Goal: Task Accomplishment & Management: Manage account settings

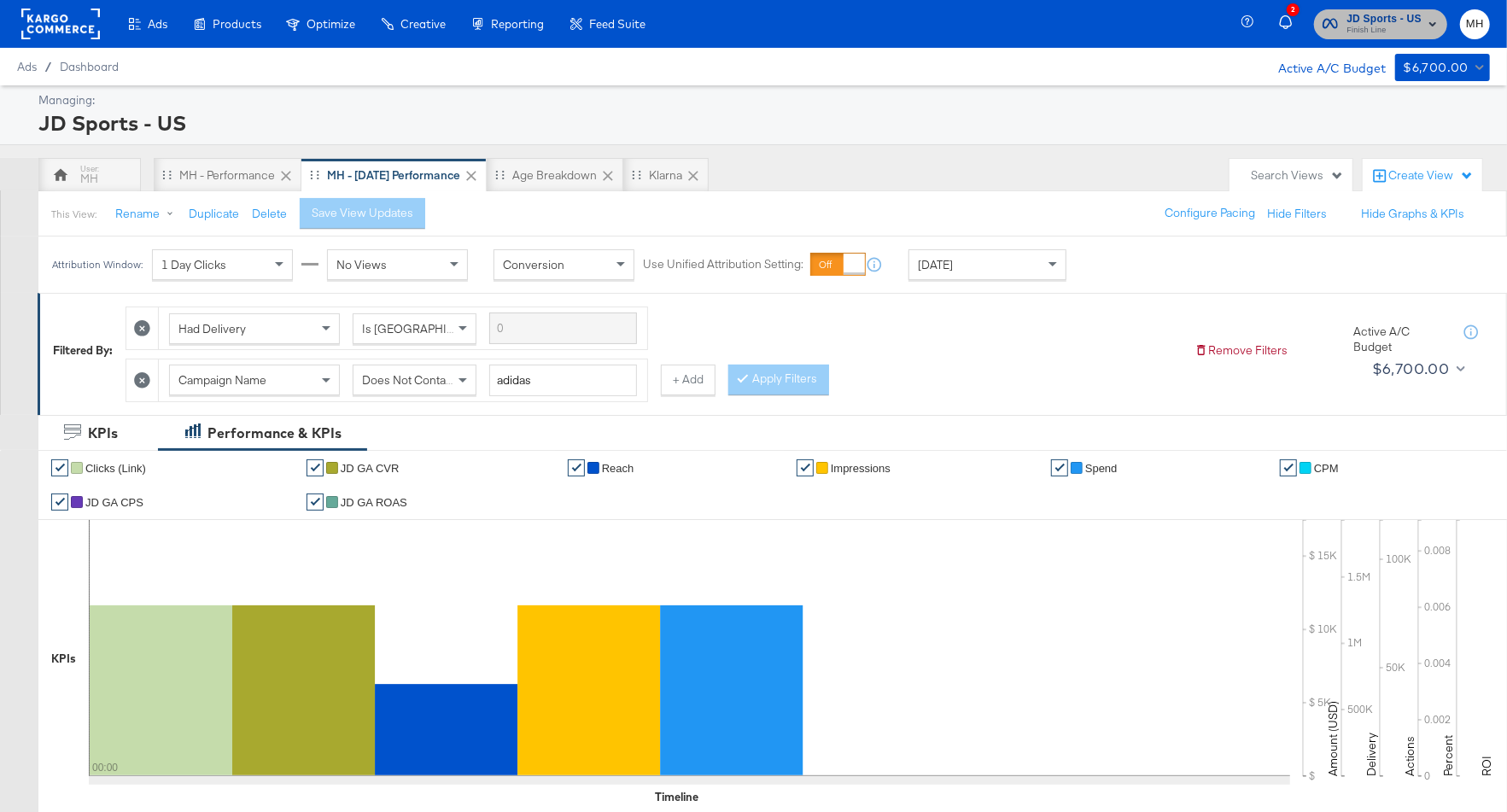
click at [1409, 26] on span "Finish Line" at bounding box center [1384, 31] width 75 height 14
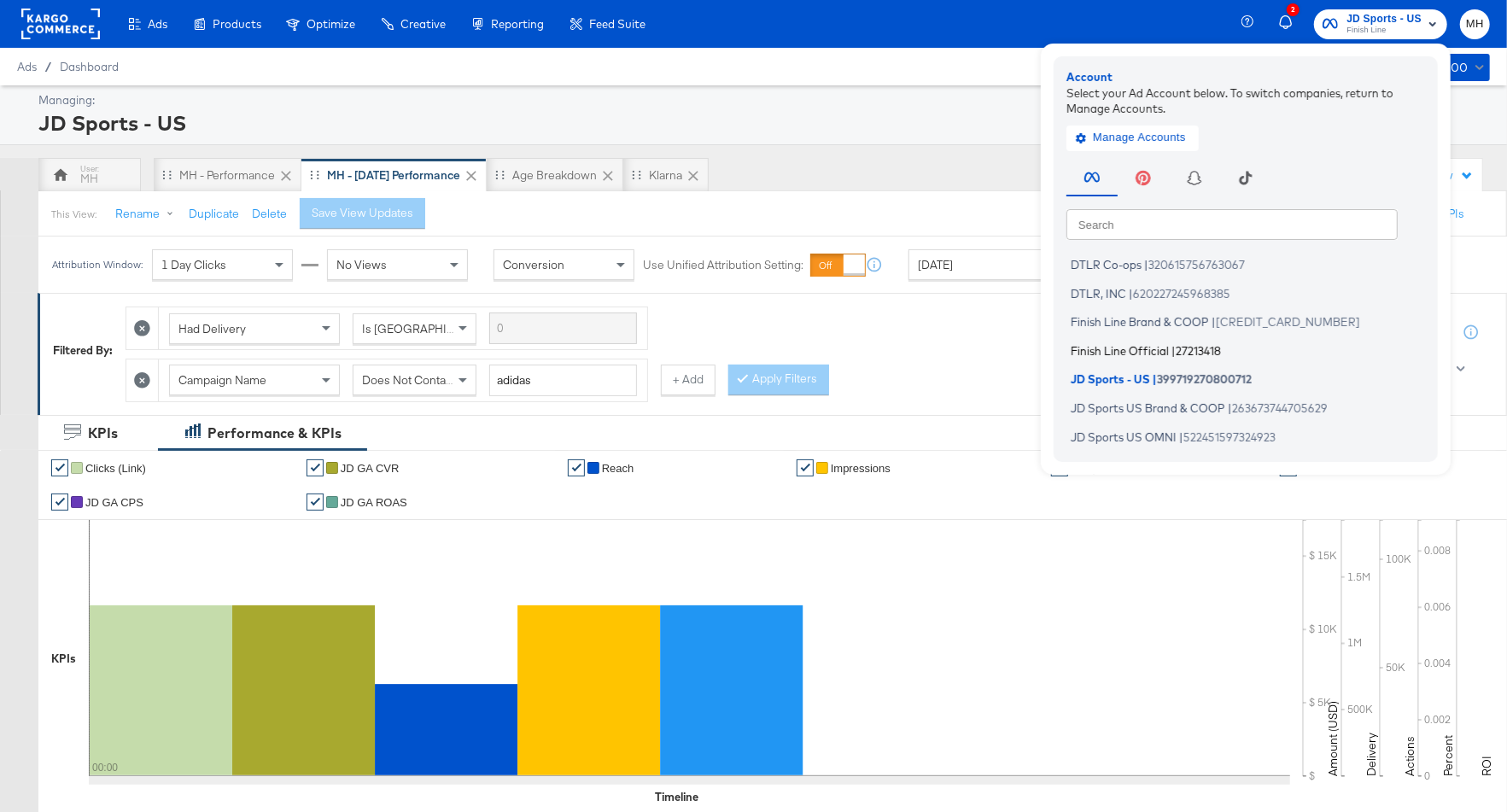
click at [1172, 349] on li "Finish Line Official | 27213418" at bounding box center [1250, 350] width 367 height 25
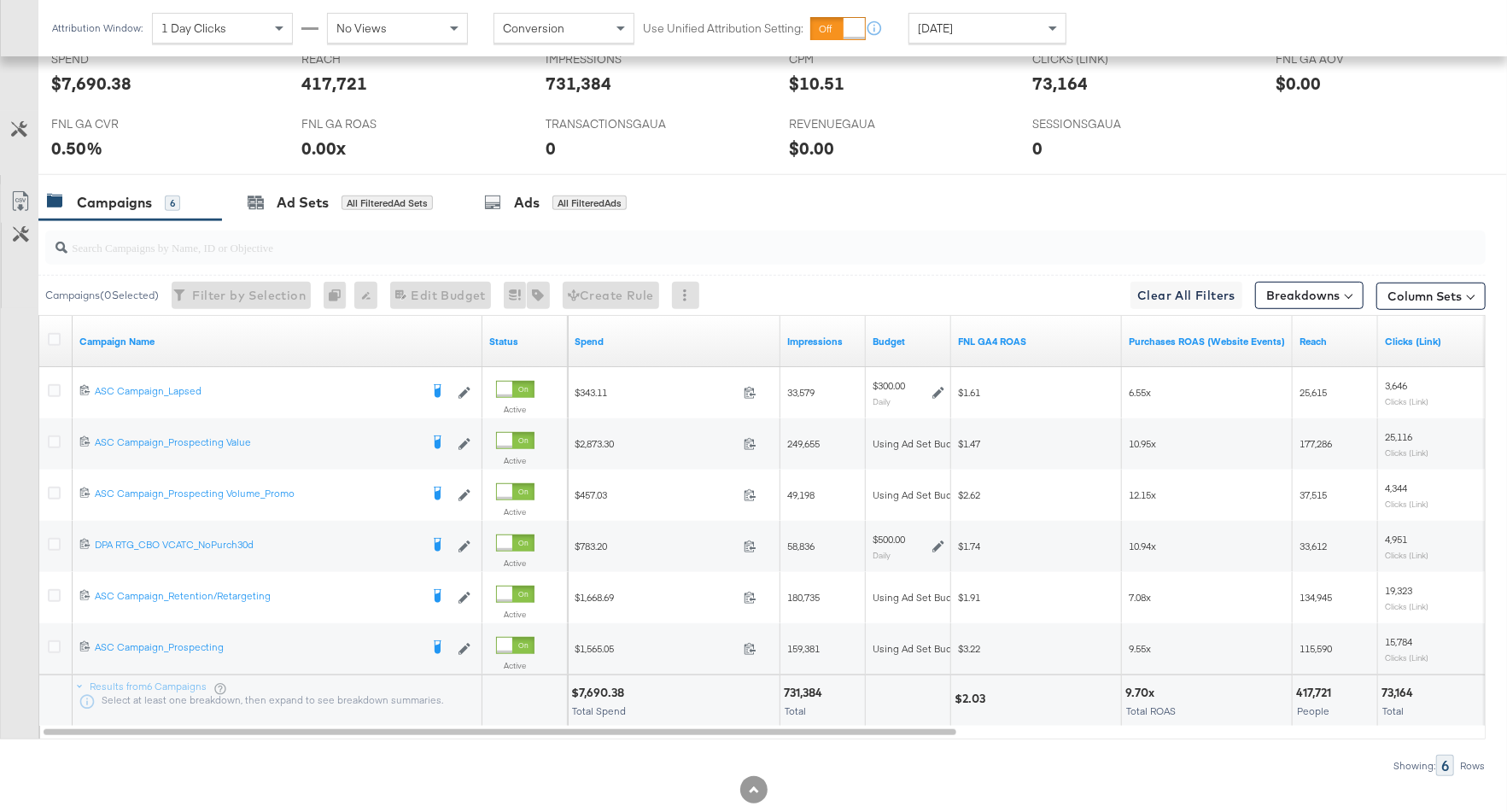
scroll to position [772, 0]
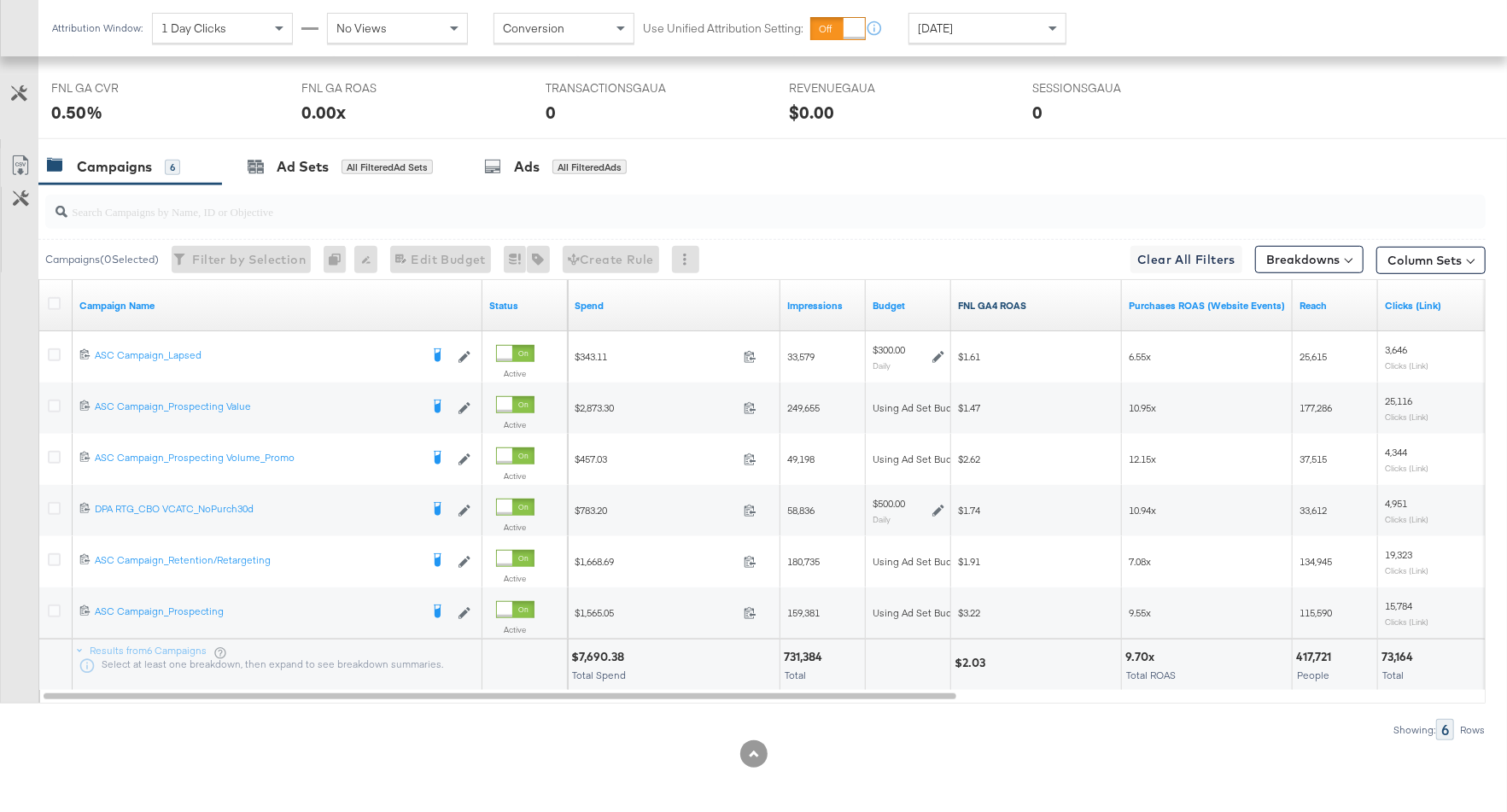
click at [995, 304] on link "FNL GA4 ROAS" at bounding box center [1037, 305] width 157 height 14
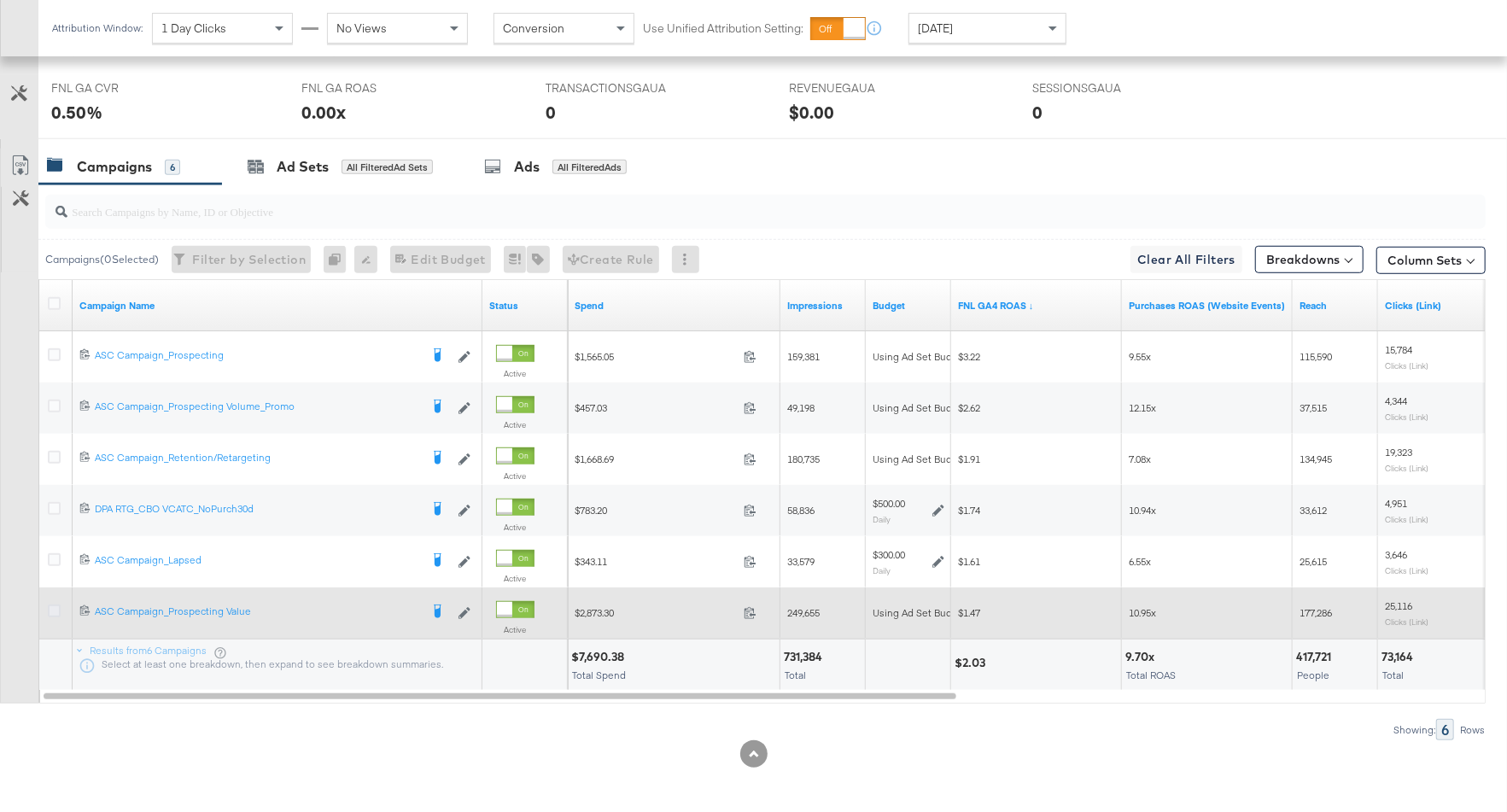
click at [57, 604] on icon at bounding box center [54, 610] width 13 height 13
click at [0, 0] on input "checkbox" at bounding box center [0, 0] width 0 height 0
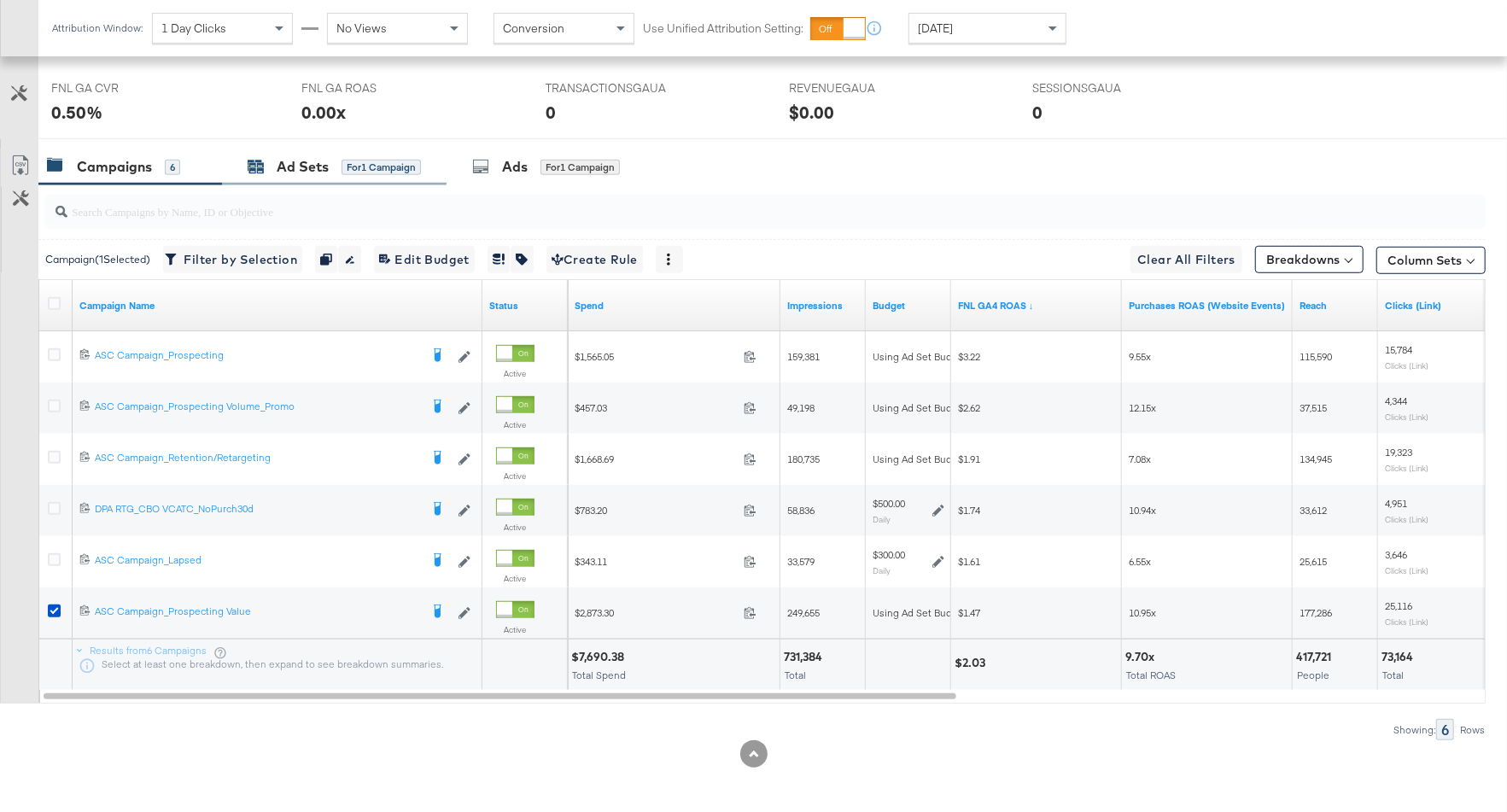
click at [326, 164] on div "Ad Sets" at bounding box center [303, 167] width 52 height 20
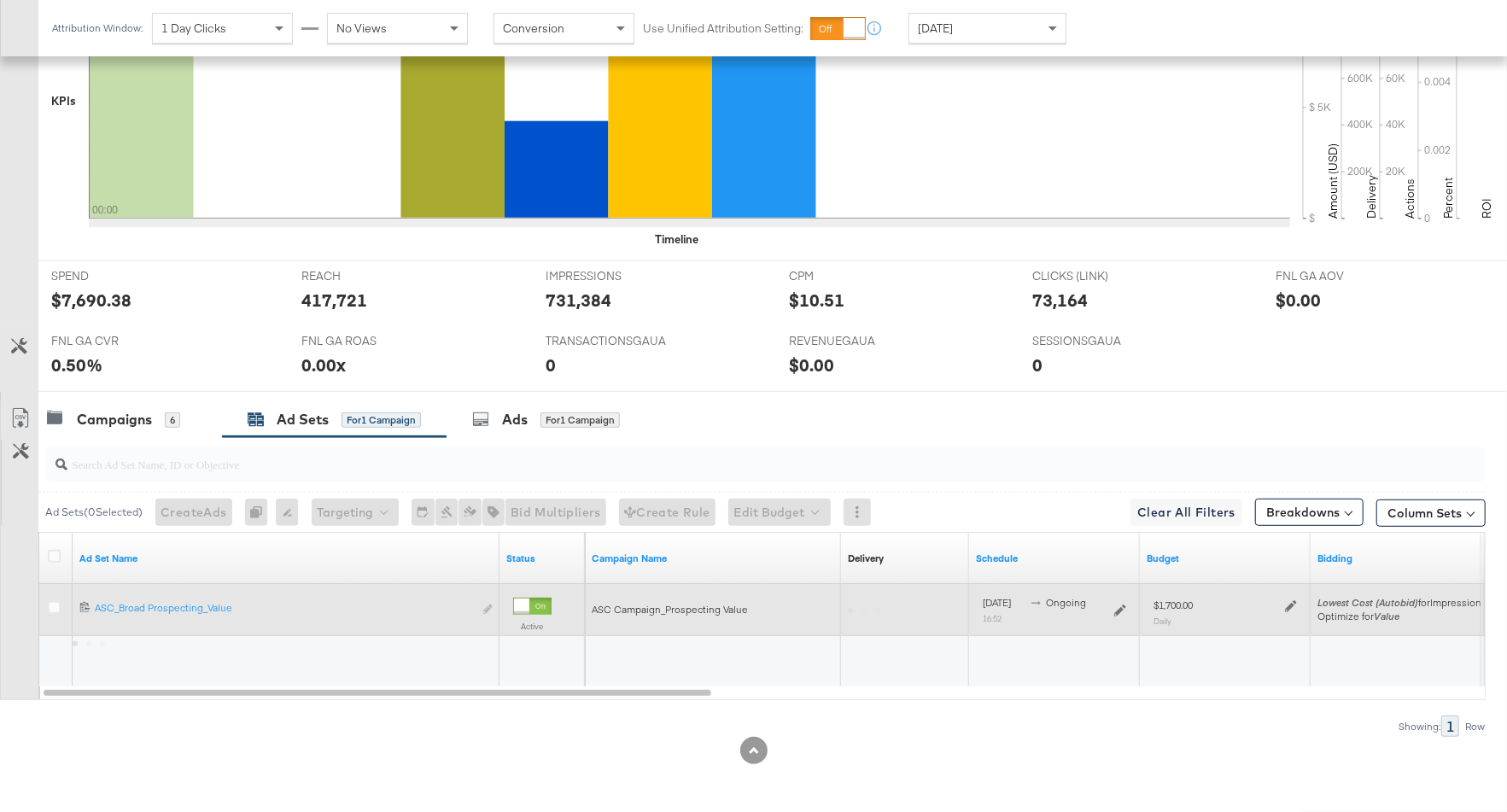
scroll to position [515, 0]
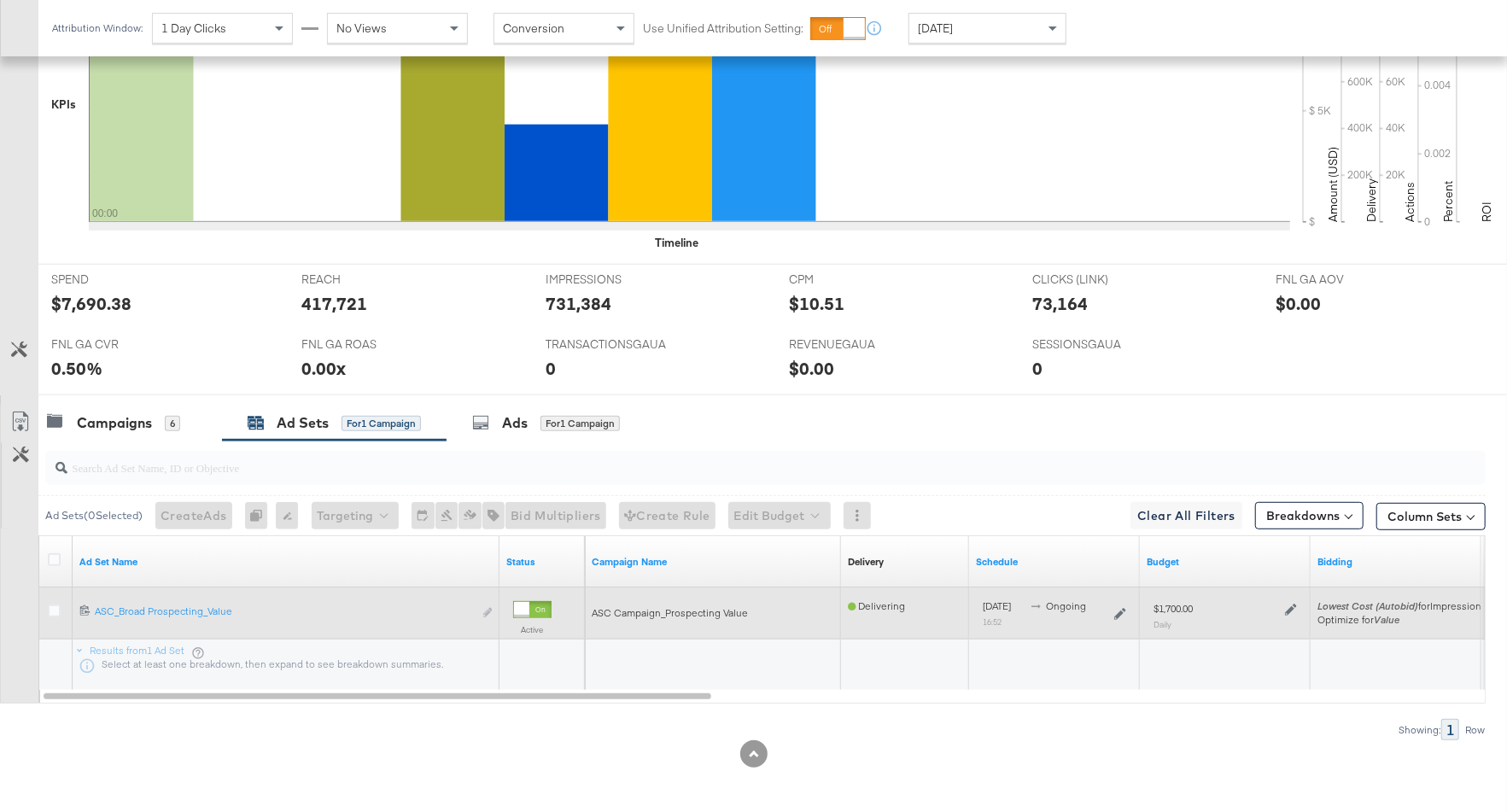
click at [1287, 604] on icon at bounding box center [1291, 610] width 12 height 12
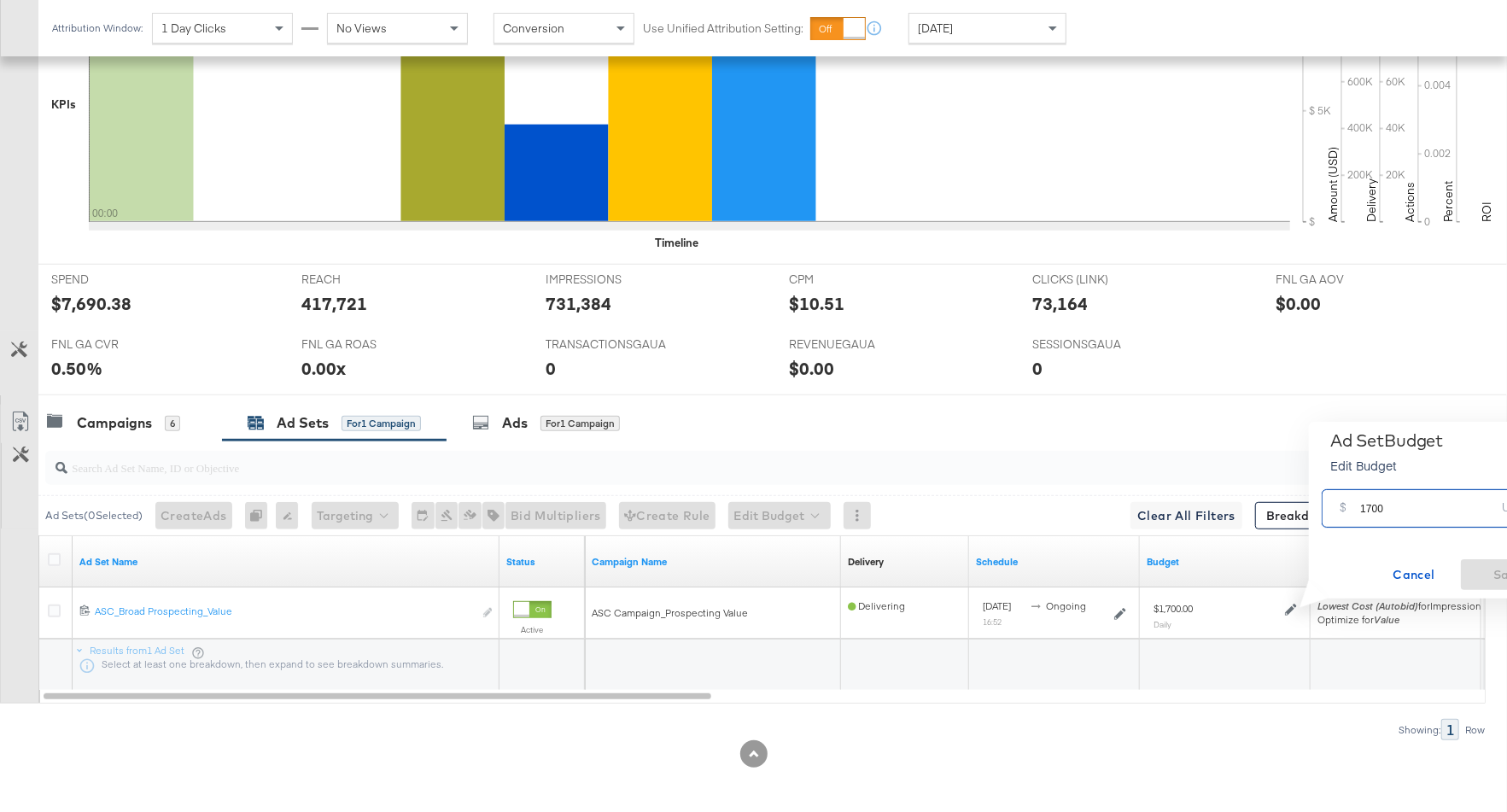
drag, startPoint x: 1398, startPoint y: 508, endPoint x: 1334, endPoint y: 508, distance: 64.0
click at [1334, 508] on div "$ 1700 USD" at bounding box center [1436, 508] width 229 height 39
type input "1100"
click at [1495, 580] on span "Save" at bounding box center [1508, 574] width 81 height 21
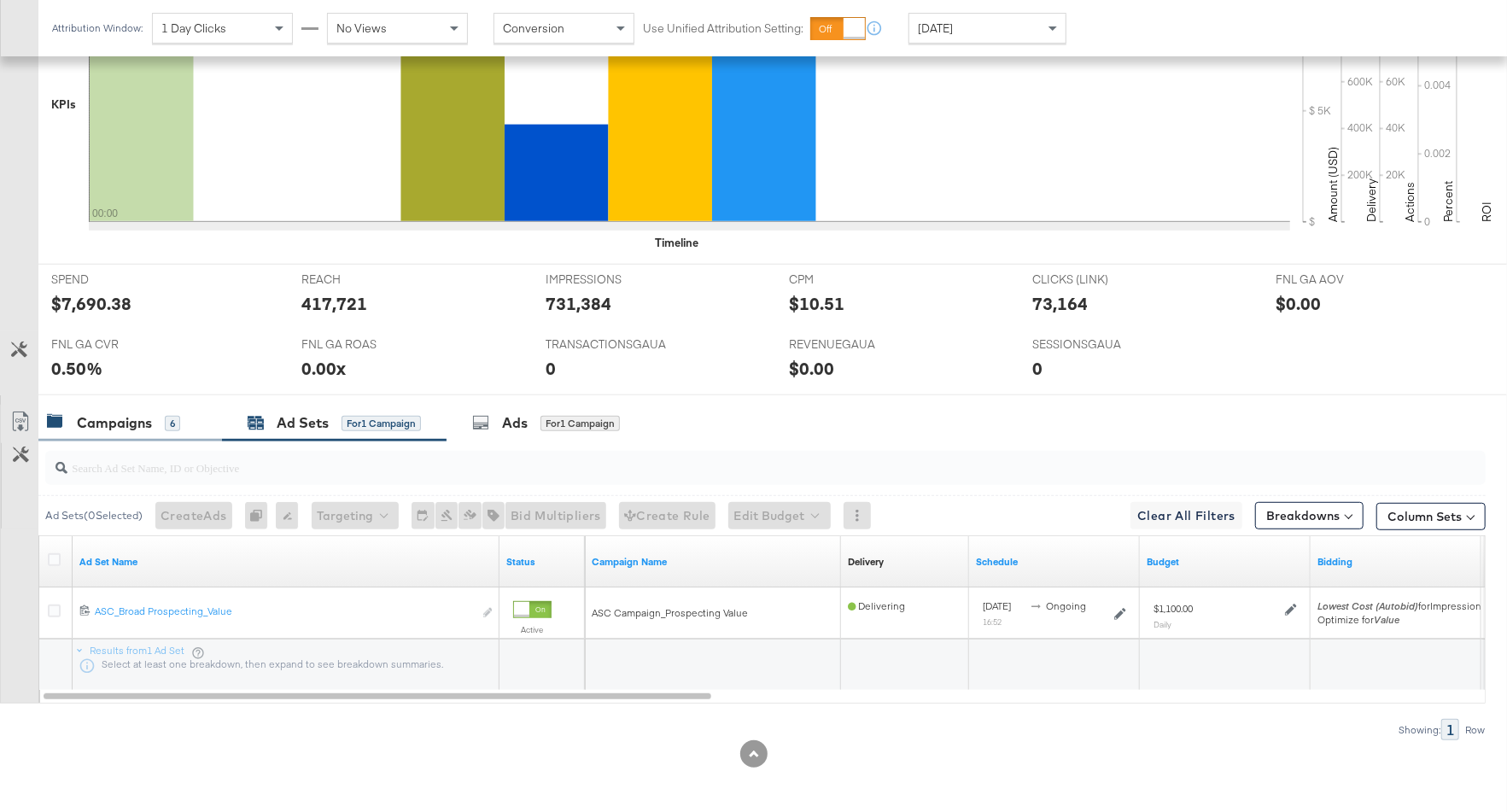
click at [170, 408] on div "Campaigns 6" at bounding box center [130, 423] width 183 height 37
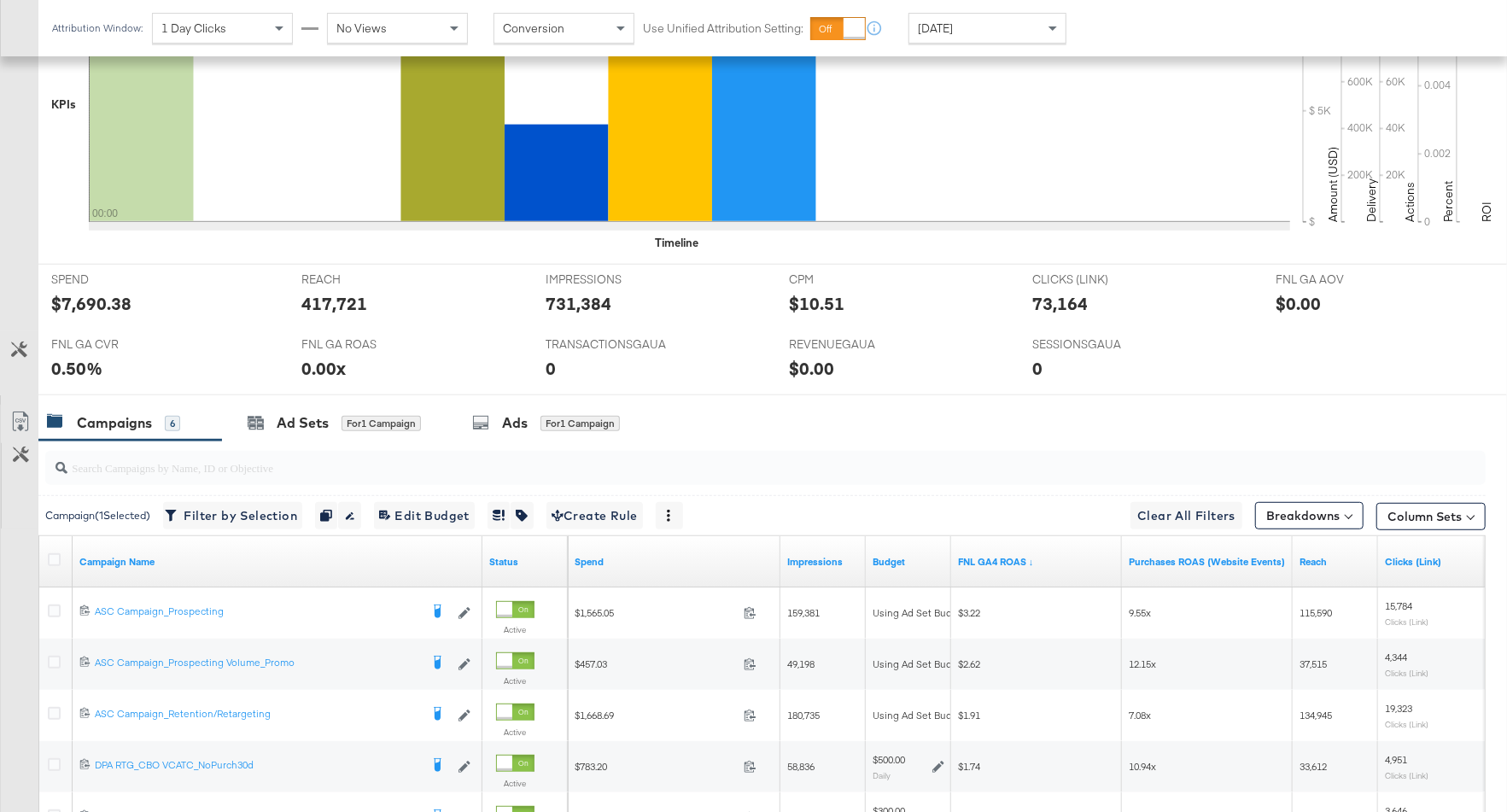
scroll to position [772, 0]
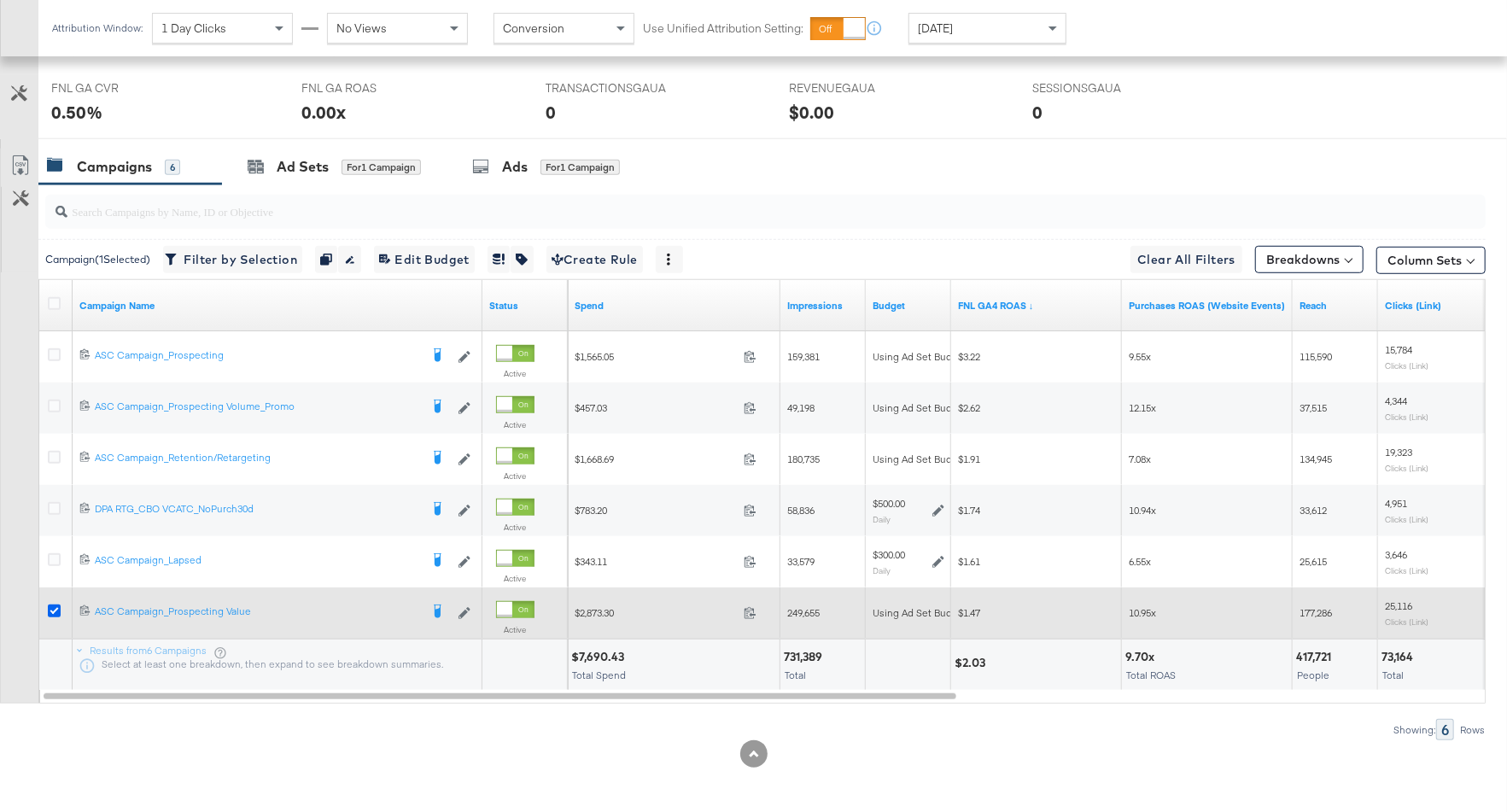
click at [51, 606] on icon at bounding box center [54, 610] width 13 height 13
click at [0, 0] on input "checkbox" at bounding box center [0, 0] width 0 height 0
click at [55, 611] on icon at bounding box center [54, 610] width 13 height 13
click at [0, 0] on input "checkbox" at bounding box center [0, 0] width 0 height 0
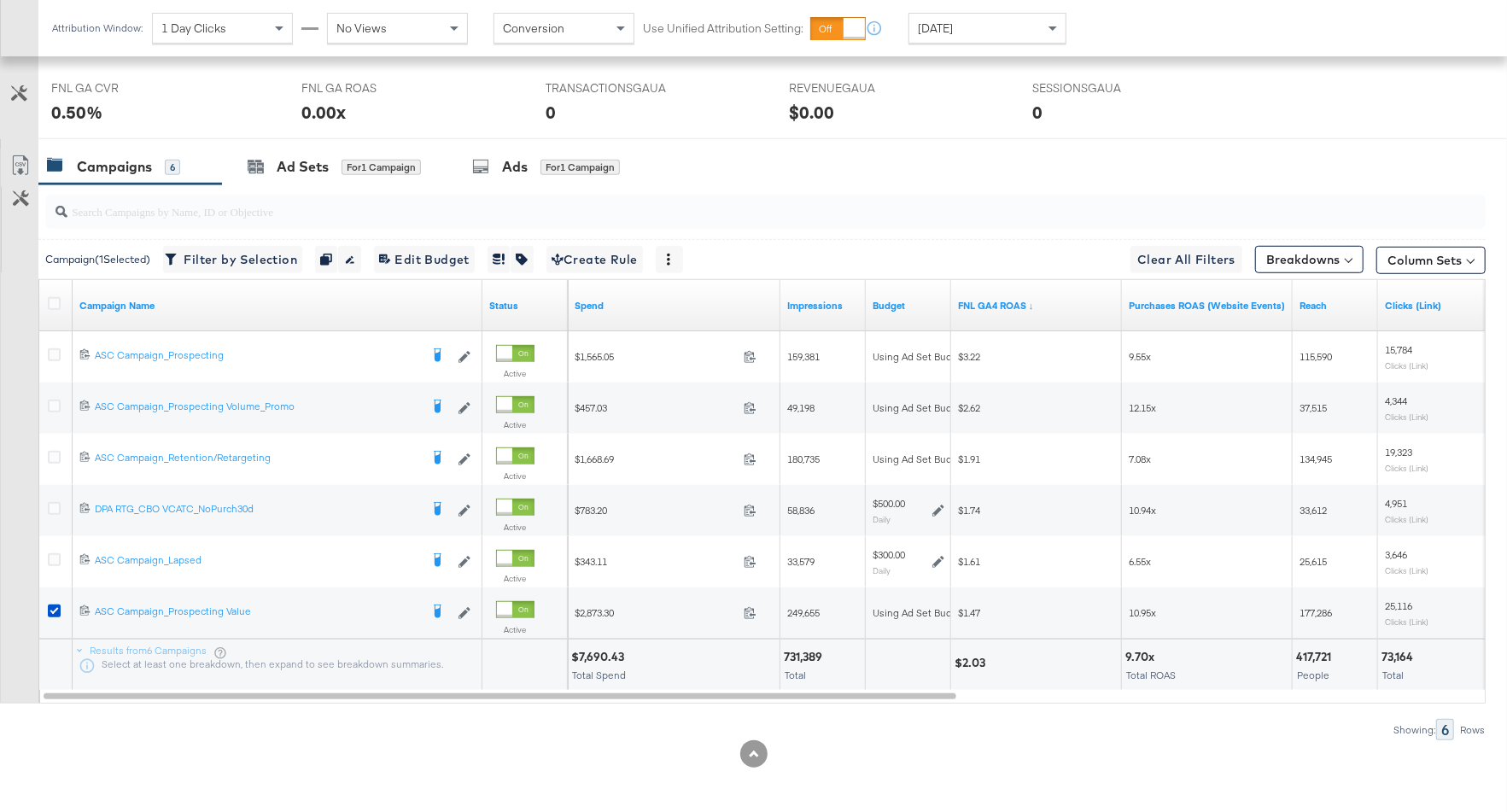
click at [370, 184] on div at bounding box center [762, 211] width 1447 height 55
click at [358, 165] on div "for 1 Campaign" at bounding box center [381, 166] width 80 height 15
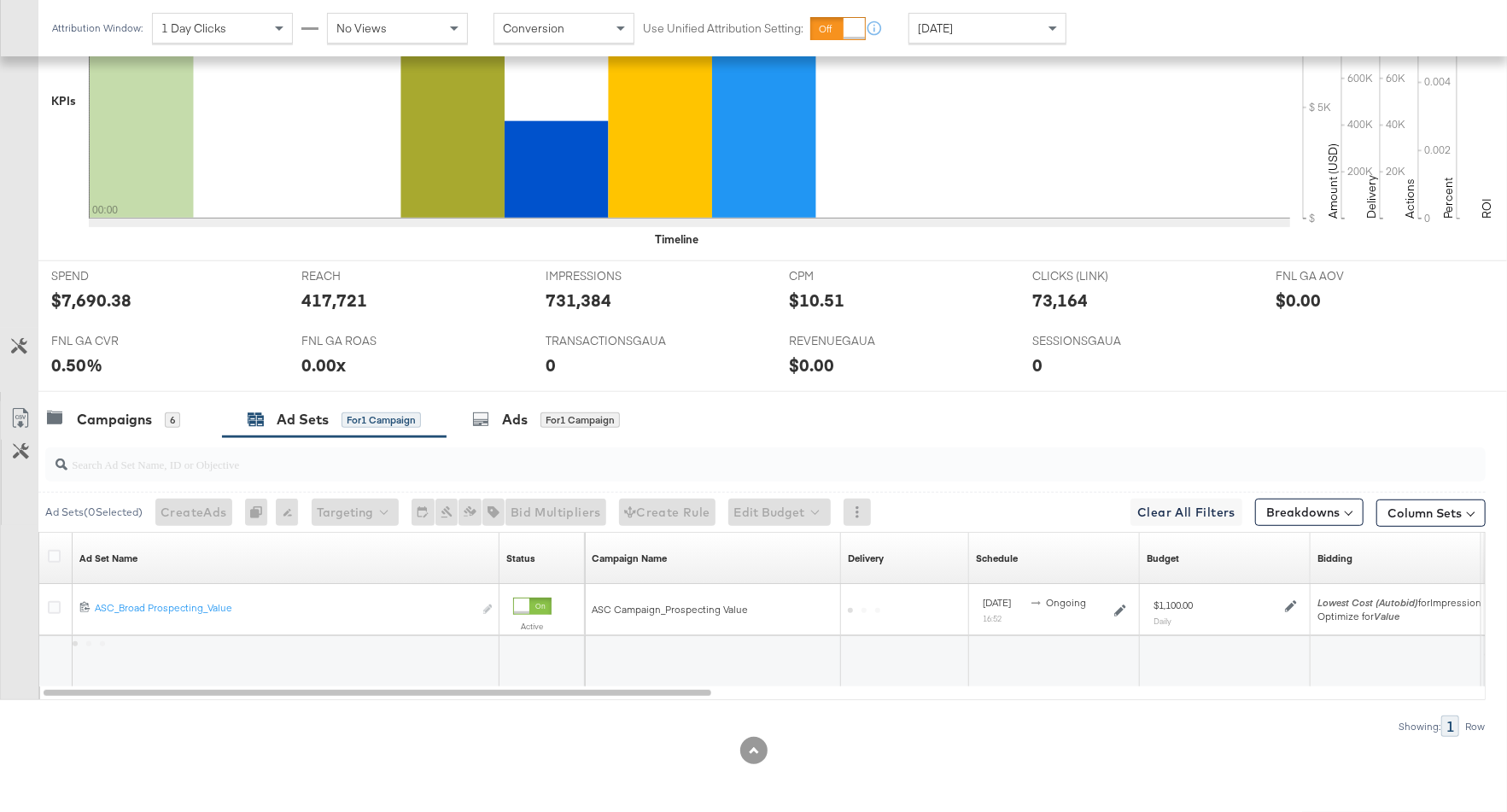
scroll to position [515, 0]
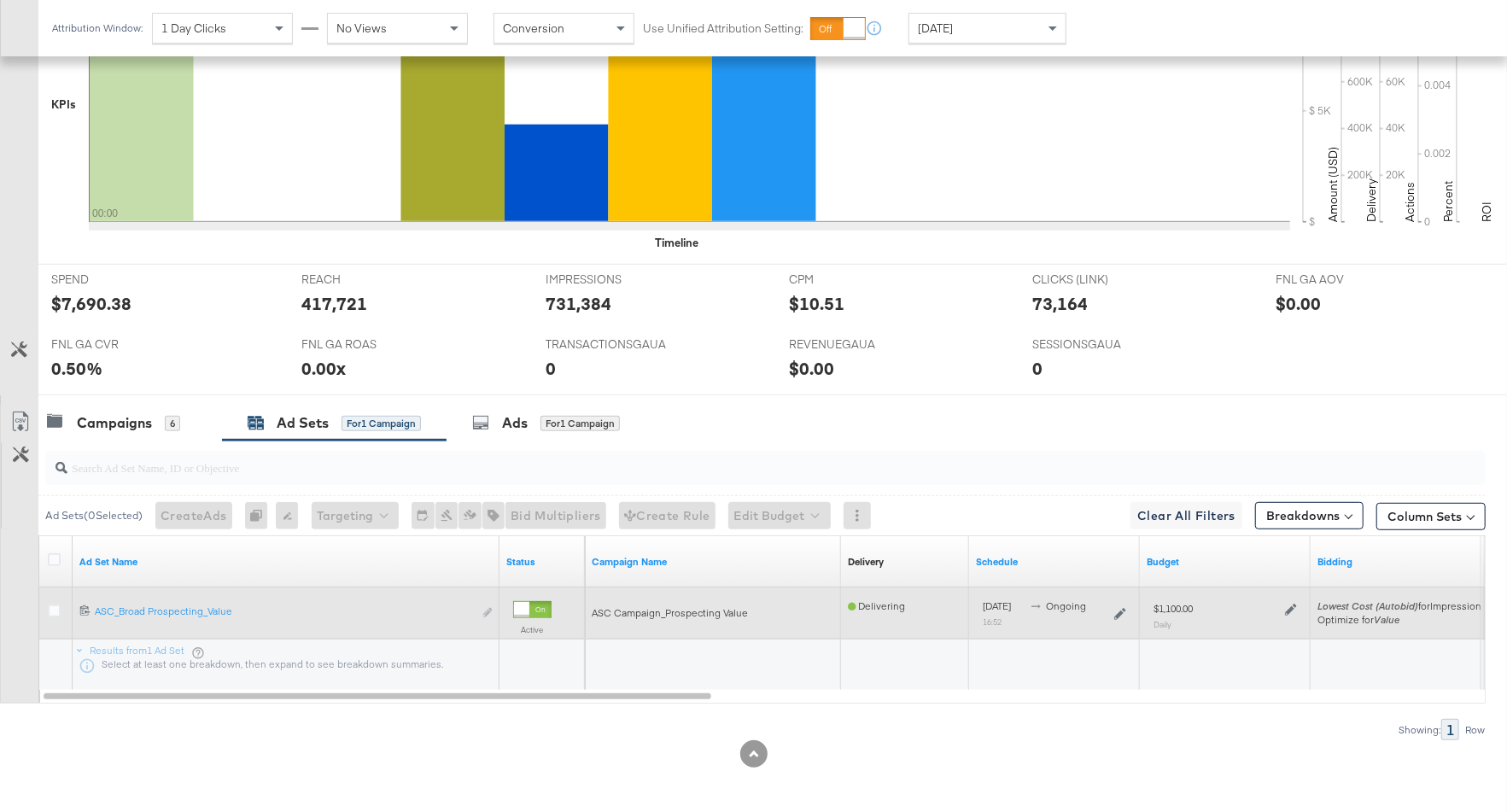
click at [1289, 607] on icon at bounding box center [1291, 610] width 12 height 12
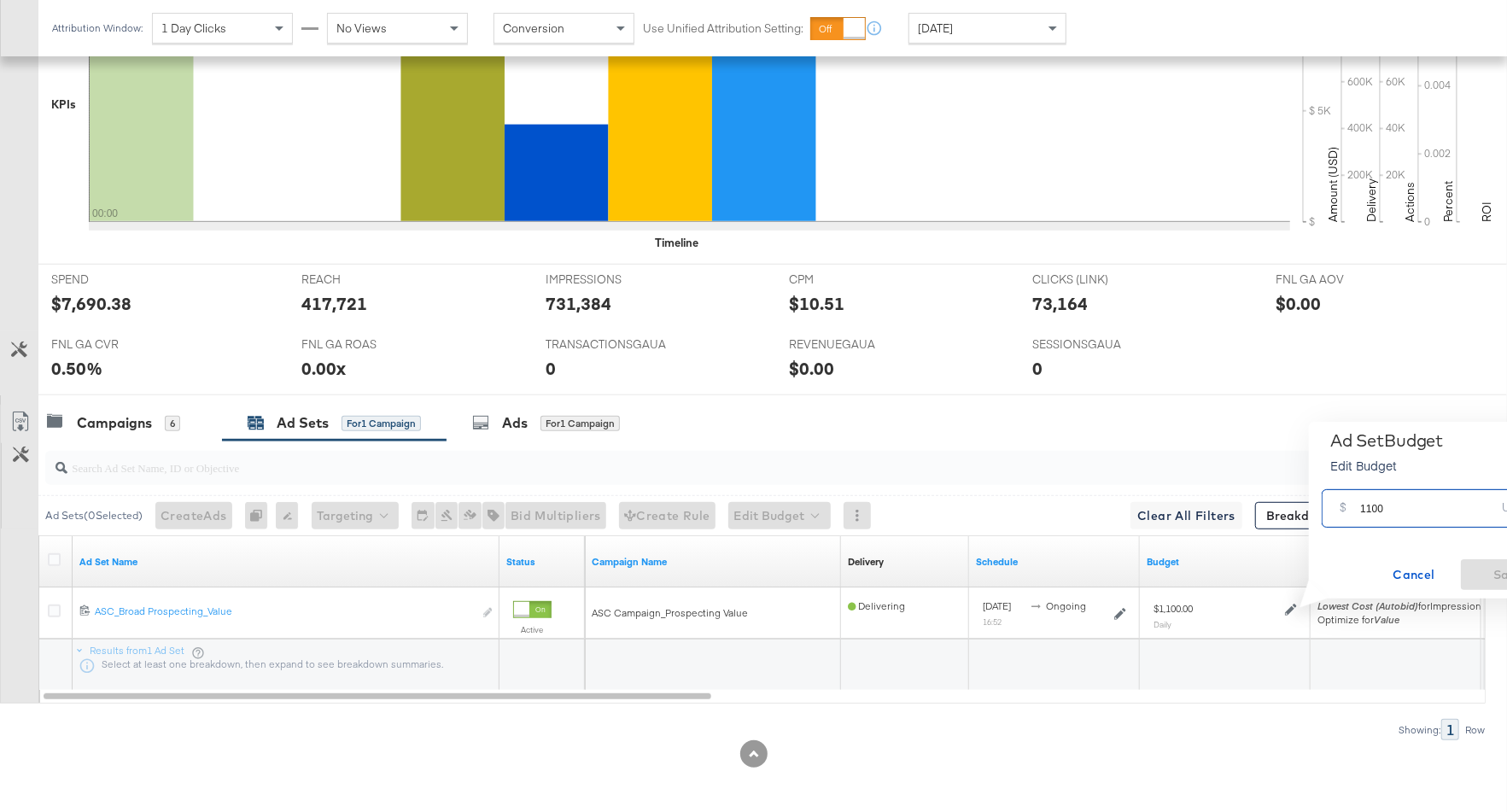
drag, startPoint x: 1396, startPoint y: 513, endPoint x: 1350, endPoint y: 513, distance: 46.0
click at [1350, 513] on div "$ 1100 USD" at bounding box center [1436, 508] width 229 height 39
type input "9"
type input "800"
click at [1499, 574] on span "Save" at bounding box center [1508, 574] width 81 height 21
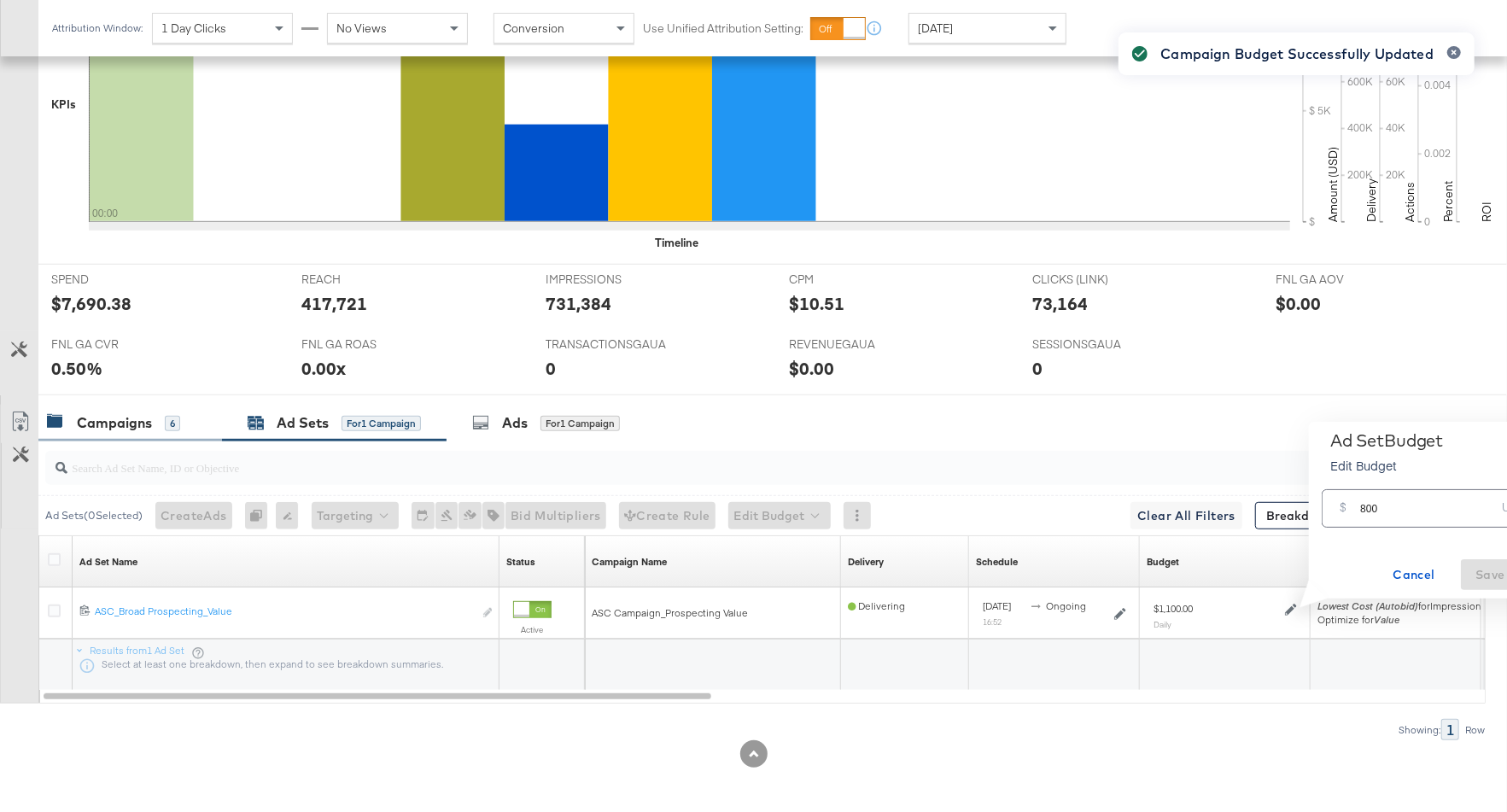
click at [132, 407] on div "Campaigns 6" at bounding box center [130, 423] width 183 height 37
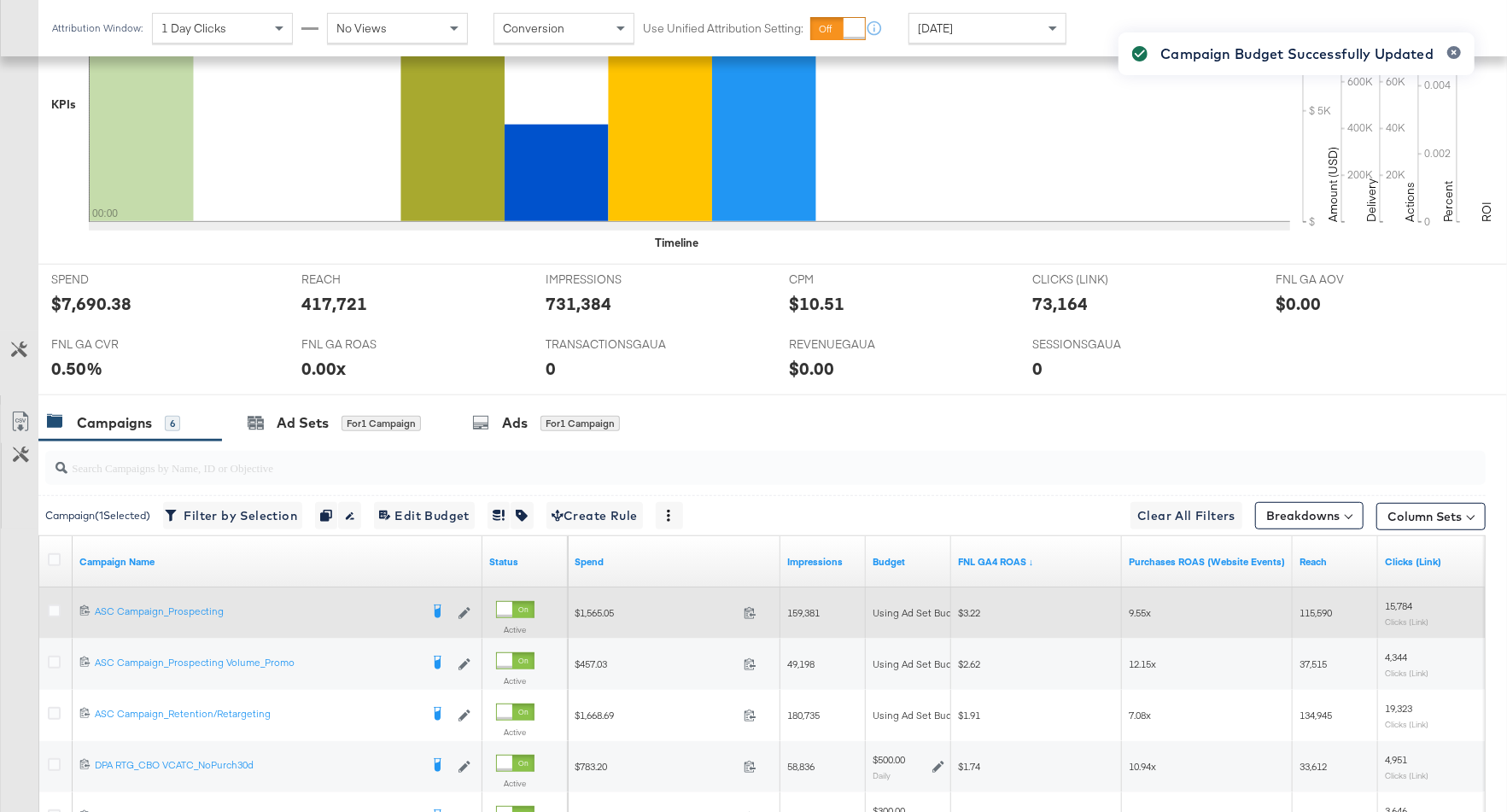
scroll to position [772, 0]
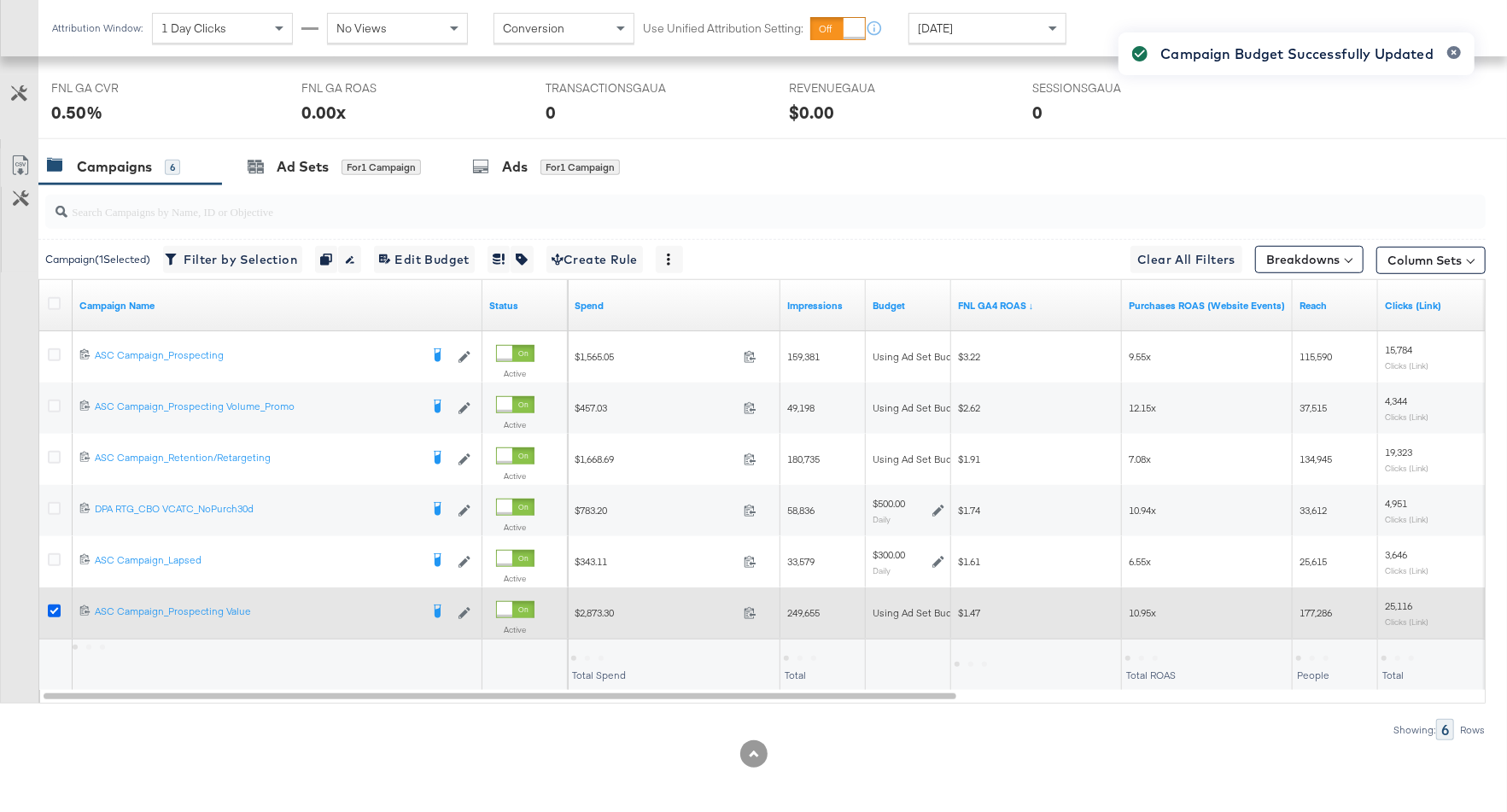
click at [52, 604] on icon at bounding box center [54, 610] width 13 height 13
click at [0, 0] on input "checkbox" at bounding box center [0, 0] width 0 height 0
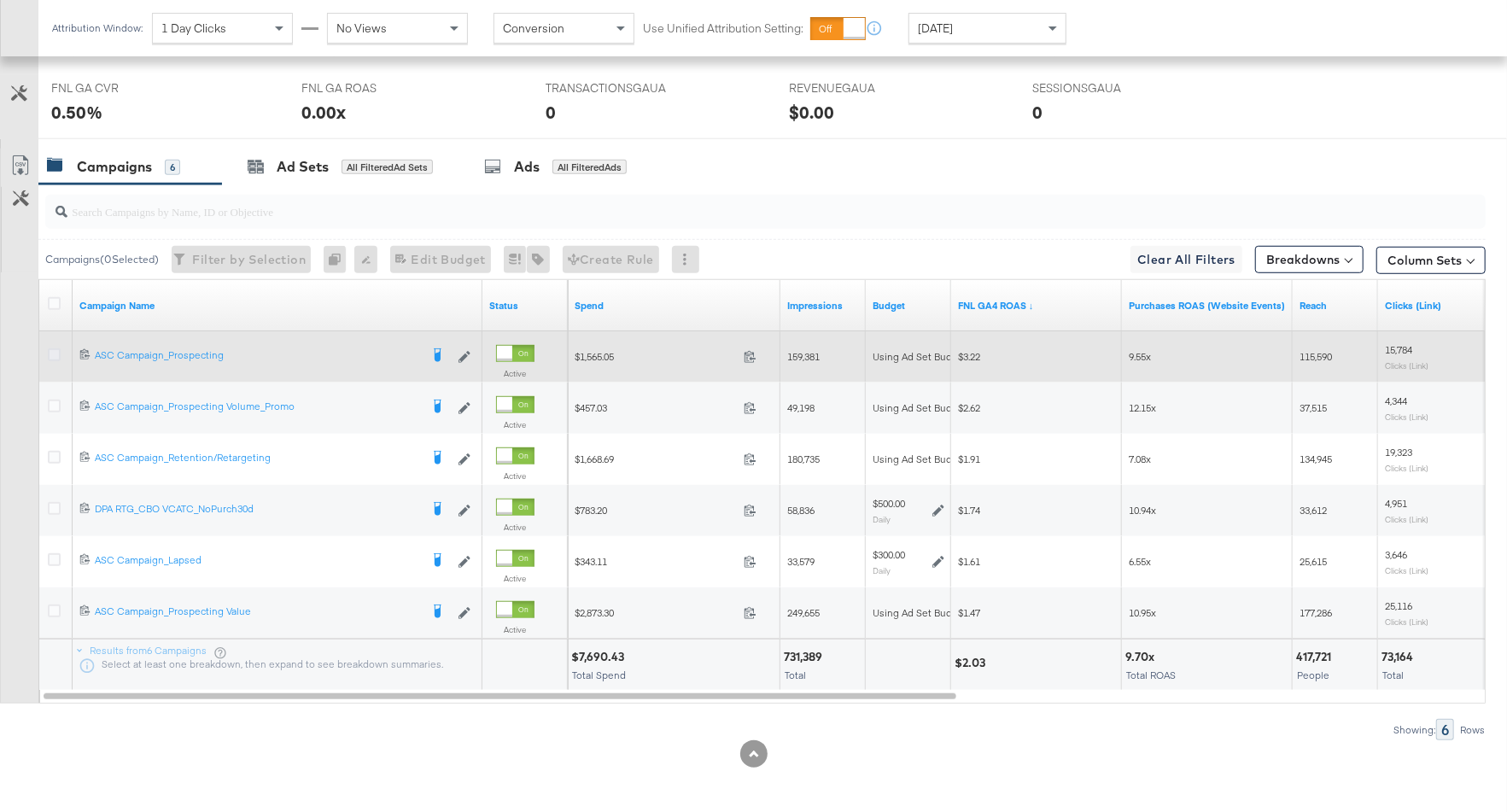
click at [48, 353] on icon at bounding box center [54, 354] width 13 height 13
click at [0, 0] on input "checkbox" at bounding box center [0, 0] width 0 height 0
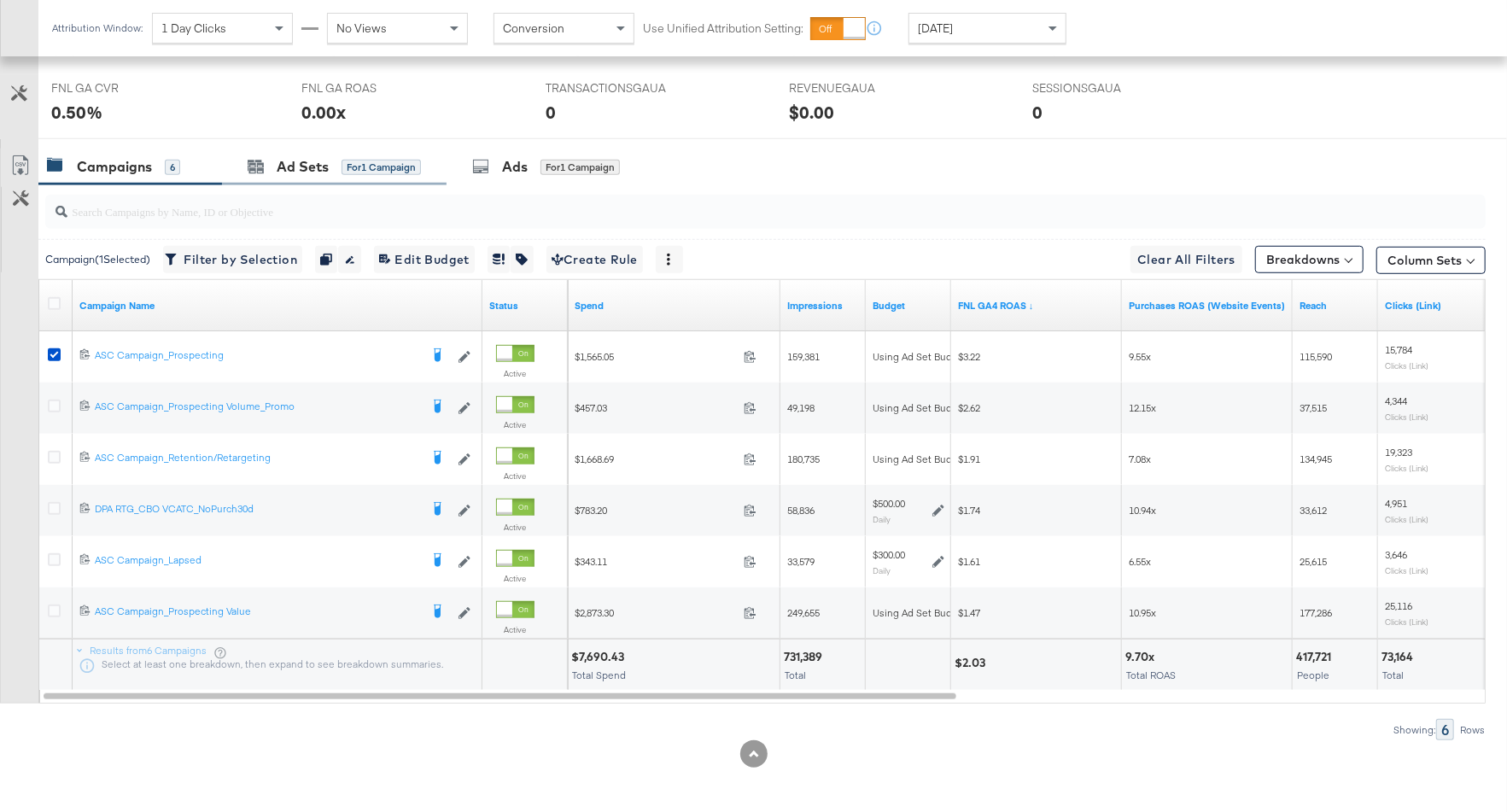
click at [365, 178] on div "Ad Sets for 1 Campaign" at bounding box center [334, 166] width 225 height 37
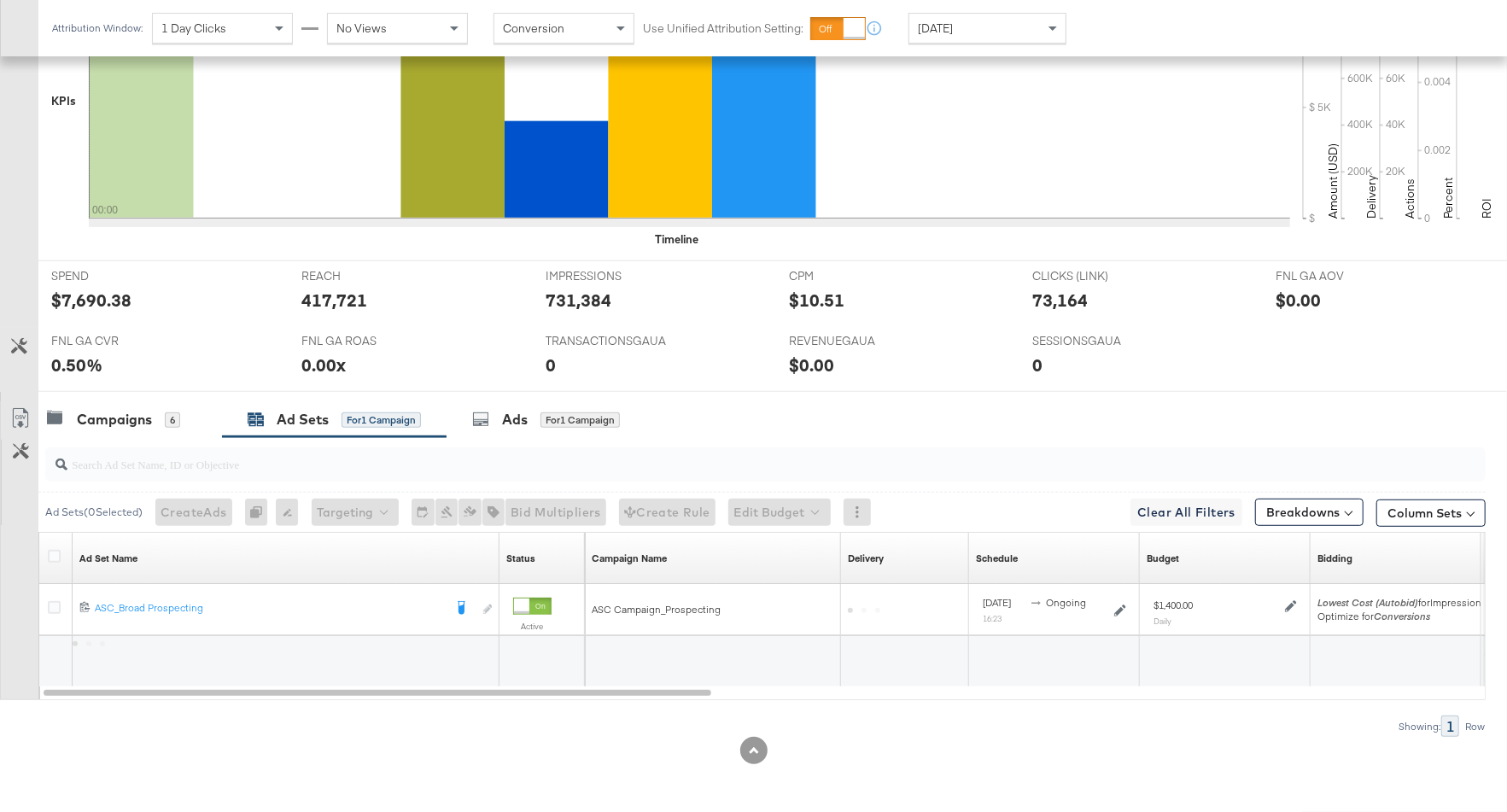
scroll to position [515, 0]
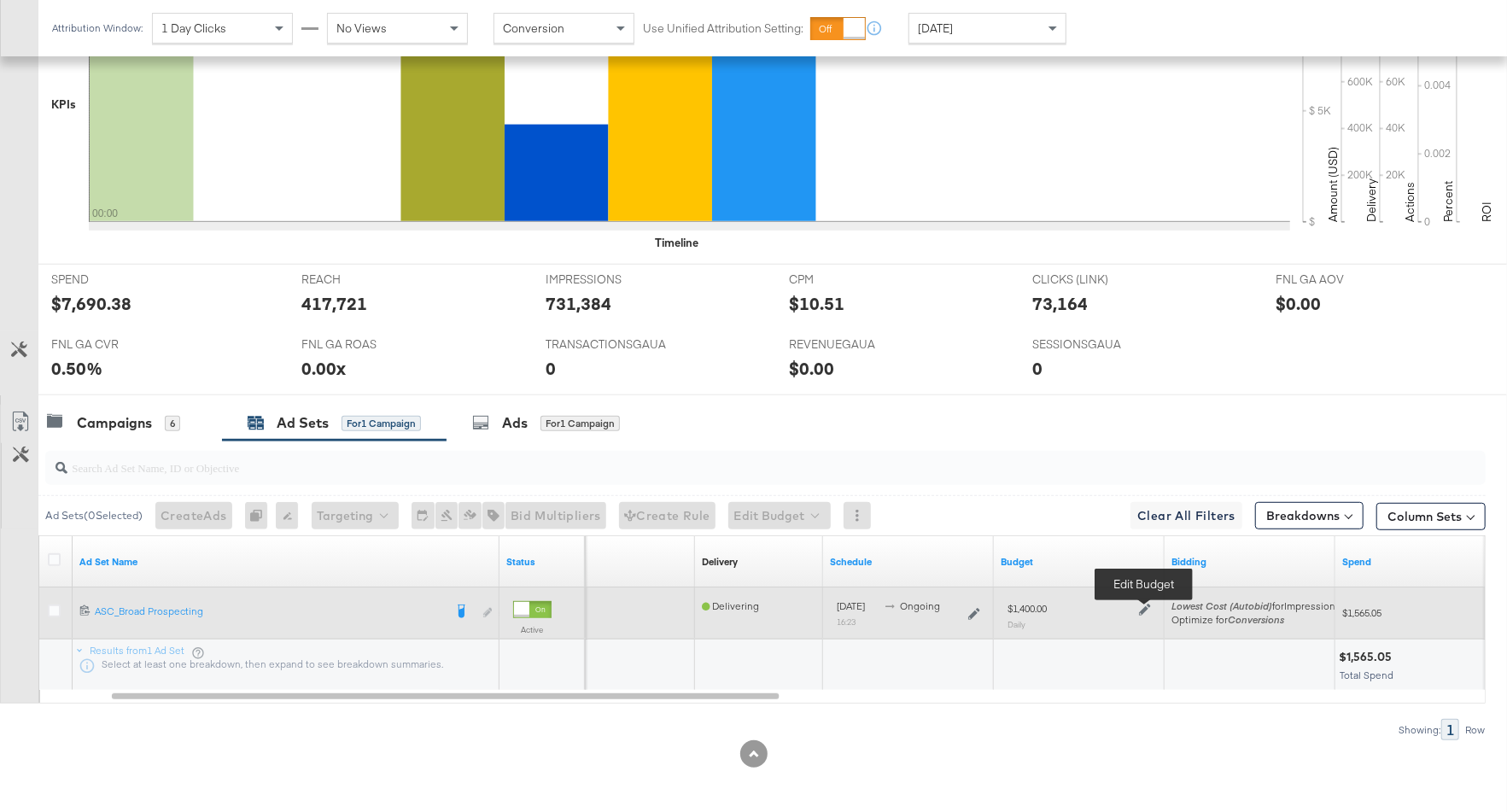
click at [1151, 611] on icon at bounding box center [1145, 610] width 12 height 12
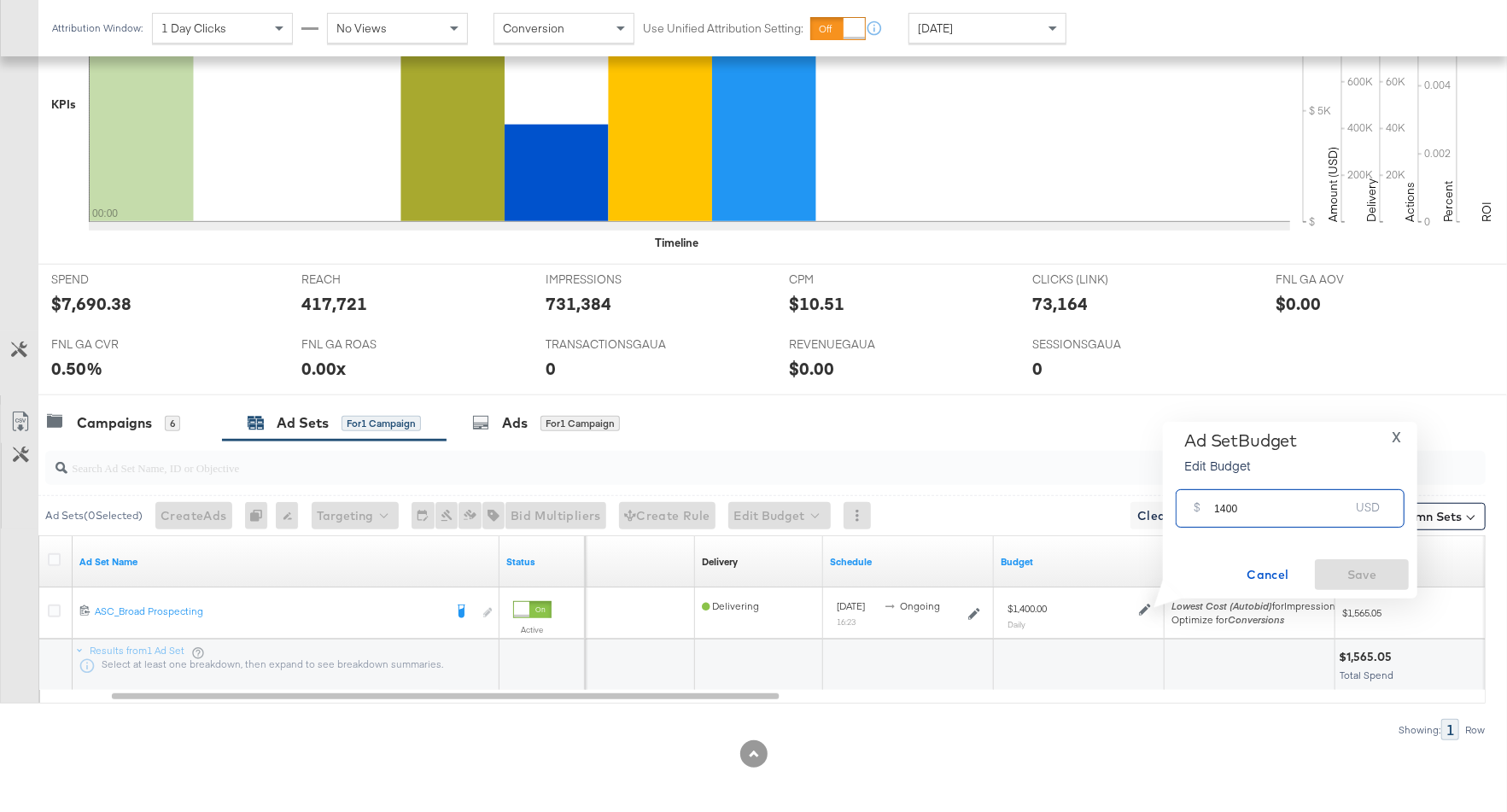
drag, startPoint x: 1256, startPoint y: 519, endPoint x: 1206, endPoint y: 515, distance: 50.2
click at [1206, 515] on div "$ 1400 USD" at bounding box center [1290, 508] width 229 height 39
type input "1800"
click at [1352, 576] on span "Save" at bounding box center [1362, 574] width 81 height 21
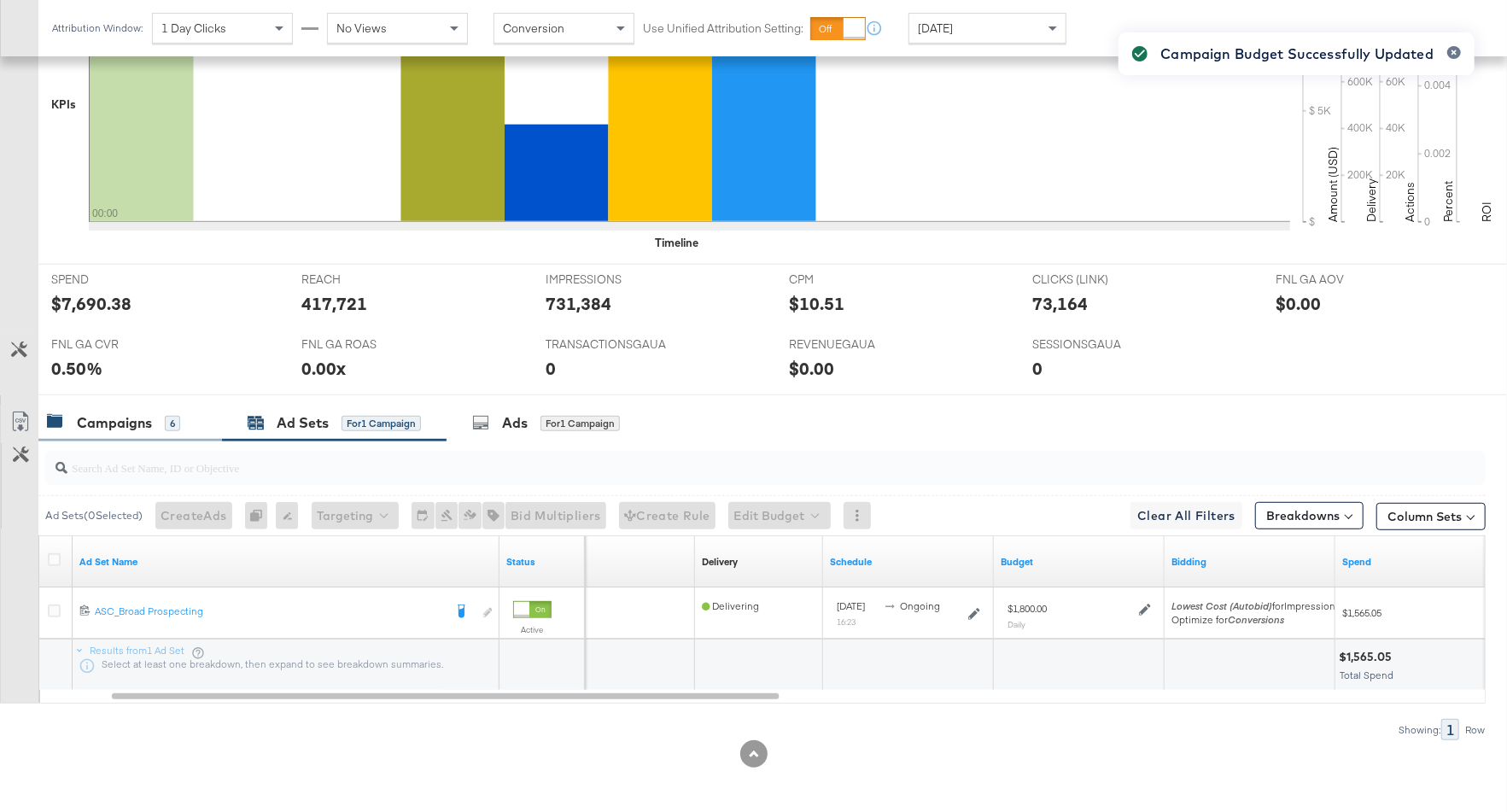
click at [147, 421] on div "Campaigns" at bounding box center [113, 423] width 75 height 20
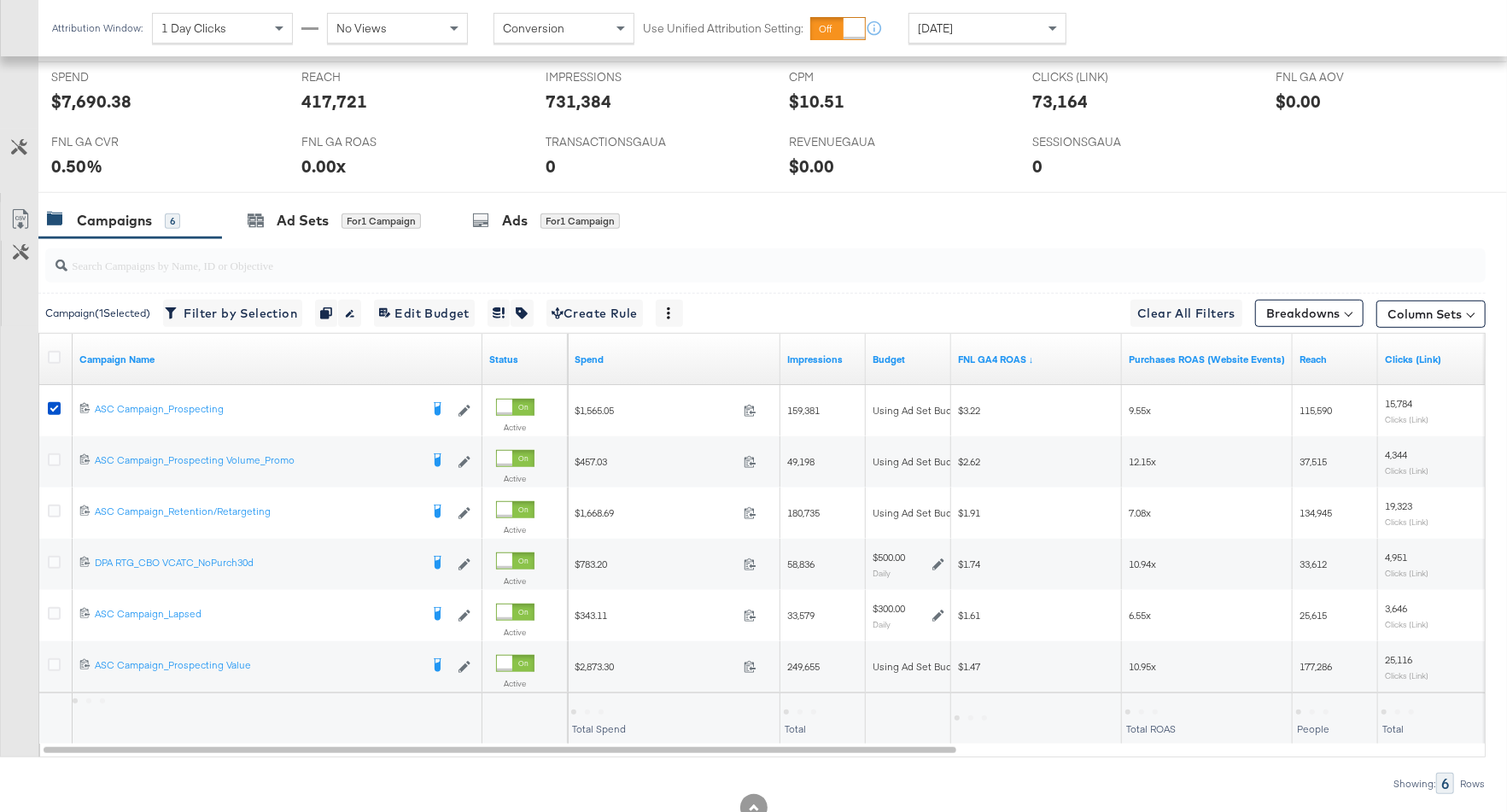
scroll to position [762, 0]
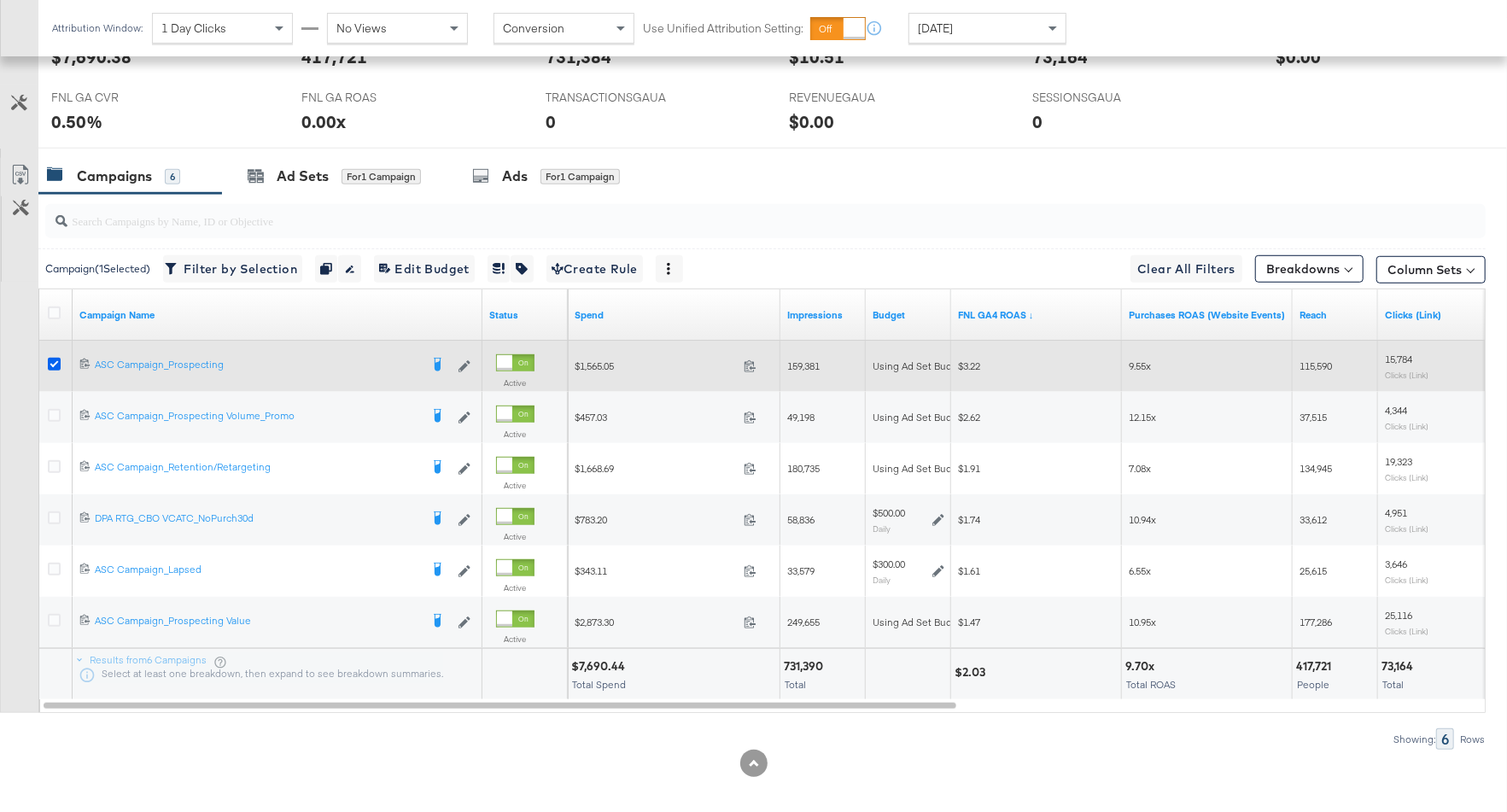
click at [51, 357] on icon at bounding box center [54, 363] width 13 height 13
click at [0, 0] on input "checkbox" at bounding box center [0, 0] width 0 height 0
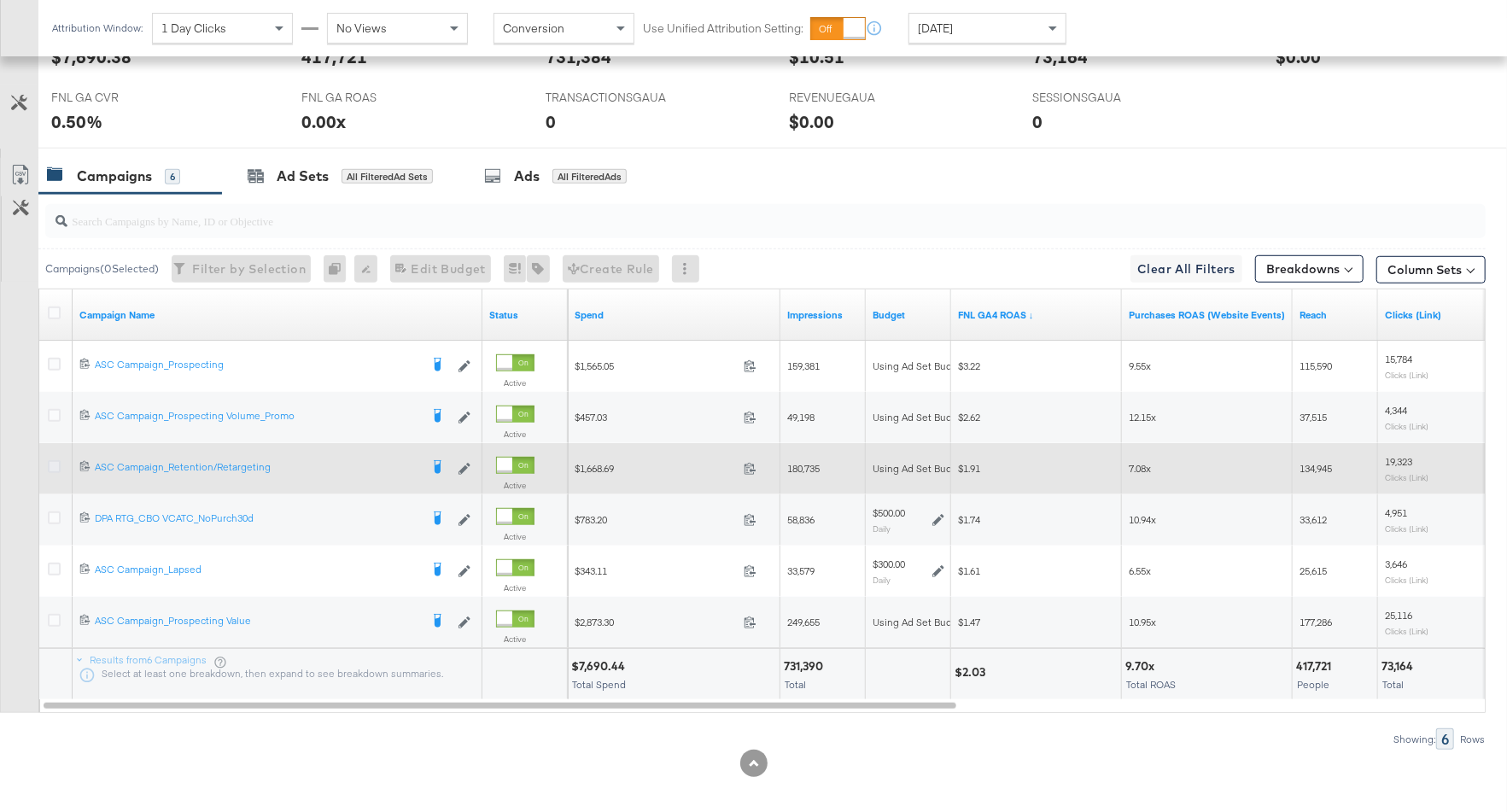
click at [50, 464] on icon at bounding box center [54, 466] width 13 height 13
click at [0, 0] on input "checkbox" at bounding box center [0, 0] width 0 height 0
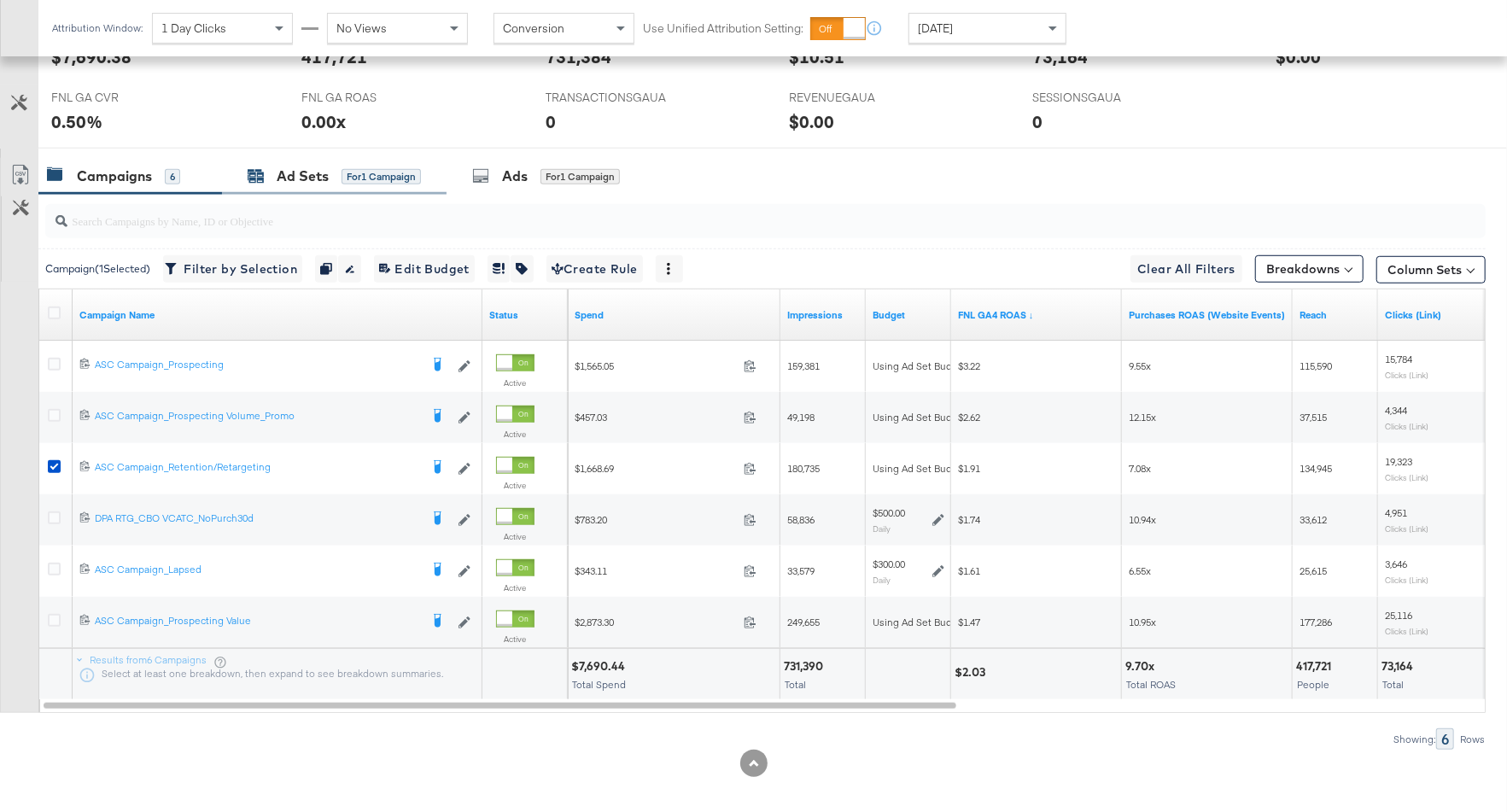
click at [336, 178] on div "Ad Sets for 1 Campaign" at bounding box center [334, 176] width 173 height 20
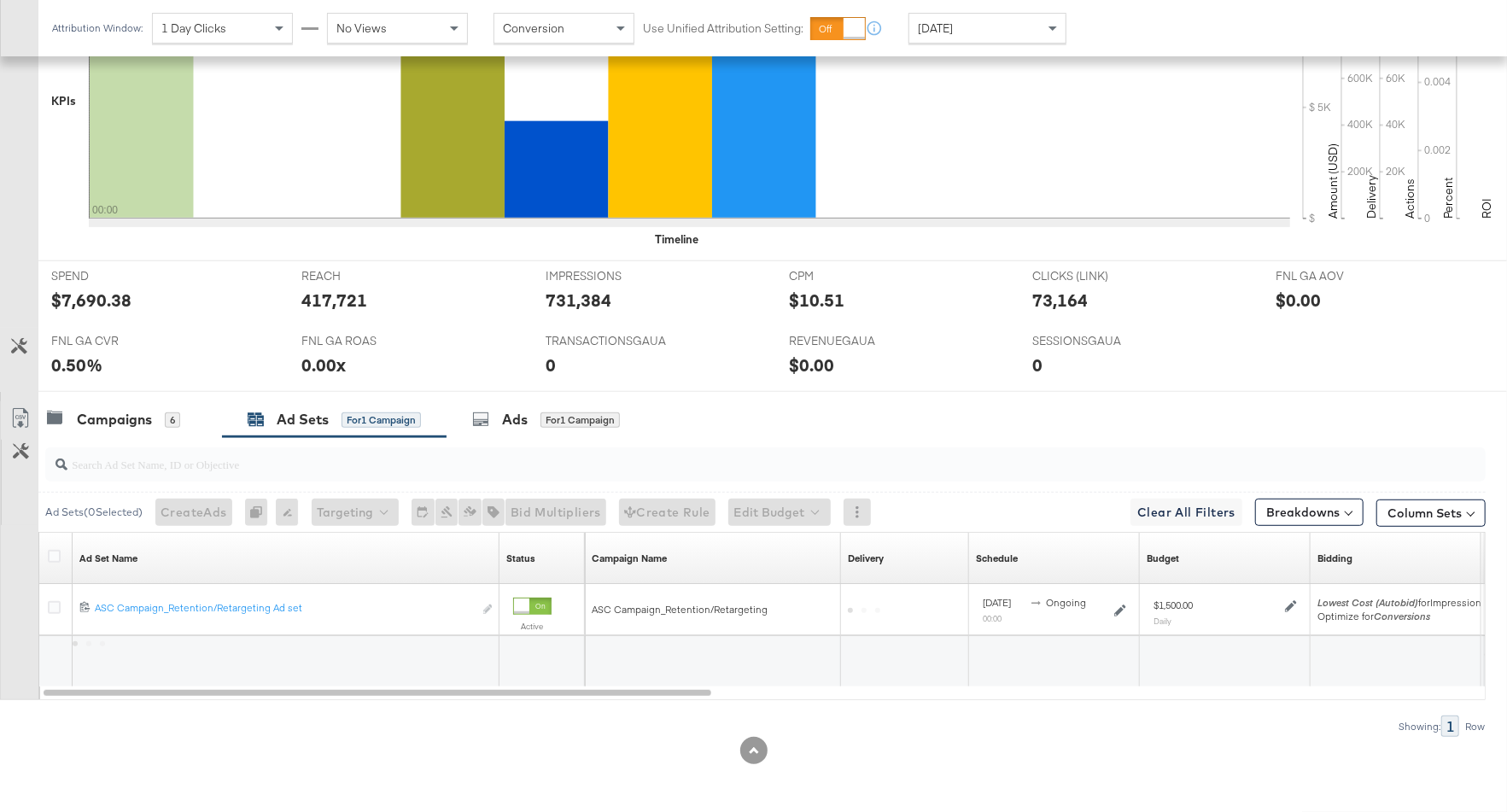
scroll to position [515, 0]
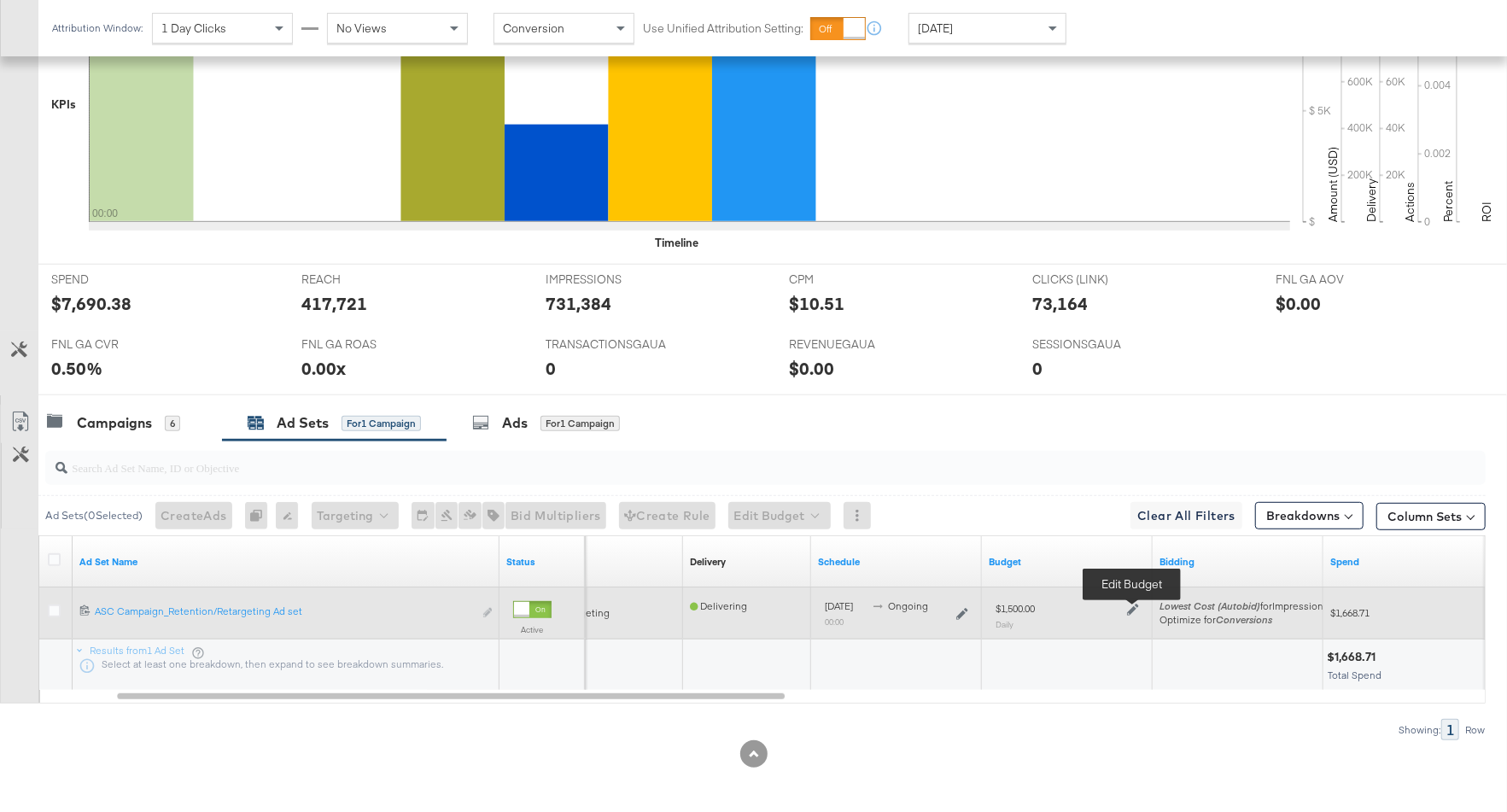
click at [1127, 608] on icon at bounding box center [1133, 610] width 12 height 12
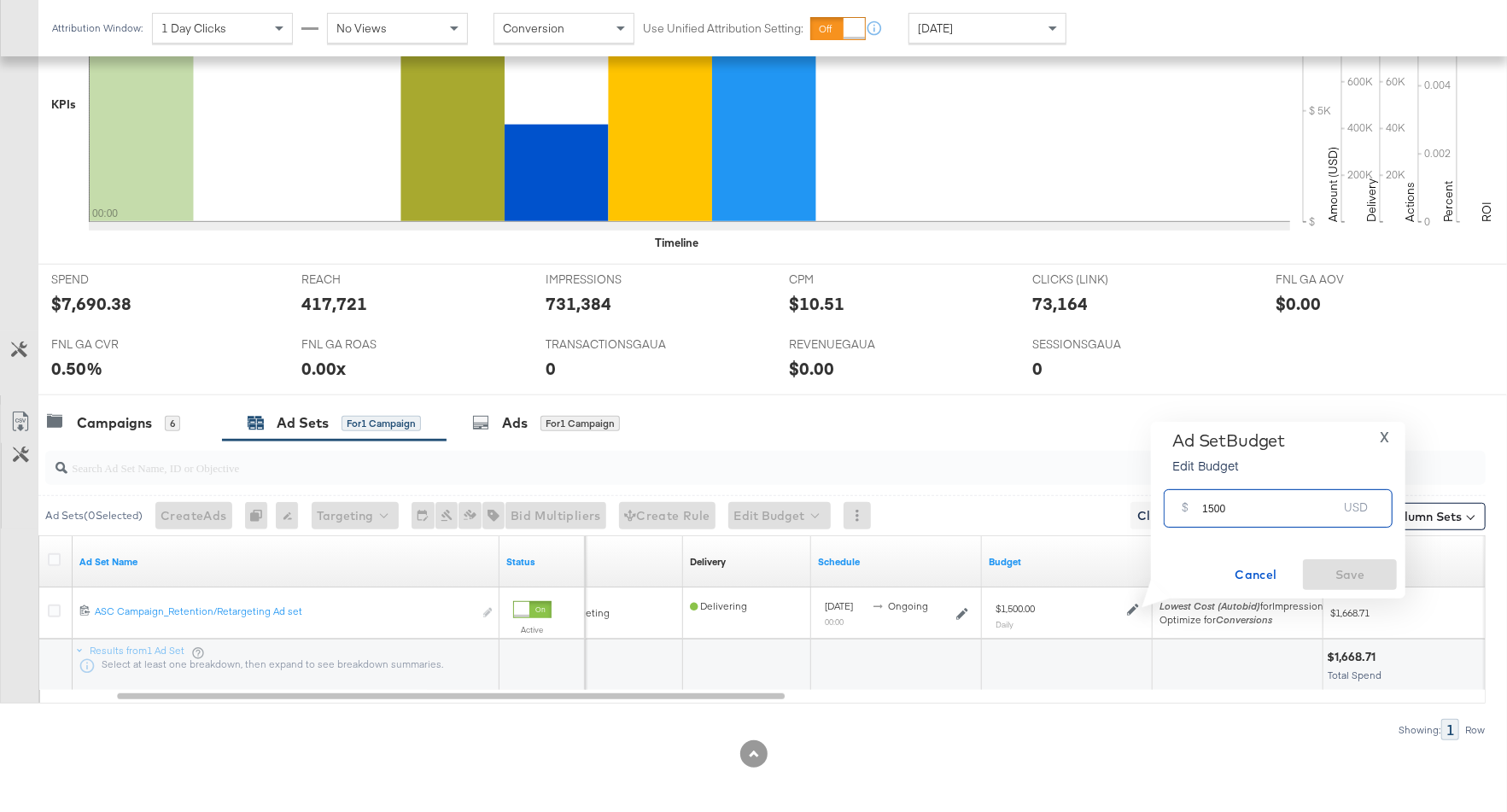
drag, startPoint x: 1226, startPoint y: 512, endPoint x: 1193, endPoint y: 512, distance: 33.0
click at [1193, 512] on div "$ 1500 USD" at bounding box center [1278, 508] width 229 height 39
type input "1200"
click at [1368, 580] on span "Save" at bounding box center [1350, 574] width 81 height 21
click at [145, 417] on div "Campaigns" at bounding box center [113, 423] width 75 height 20
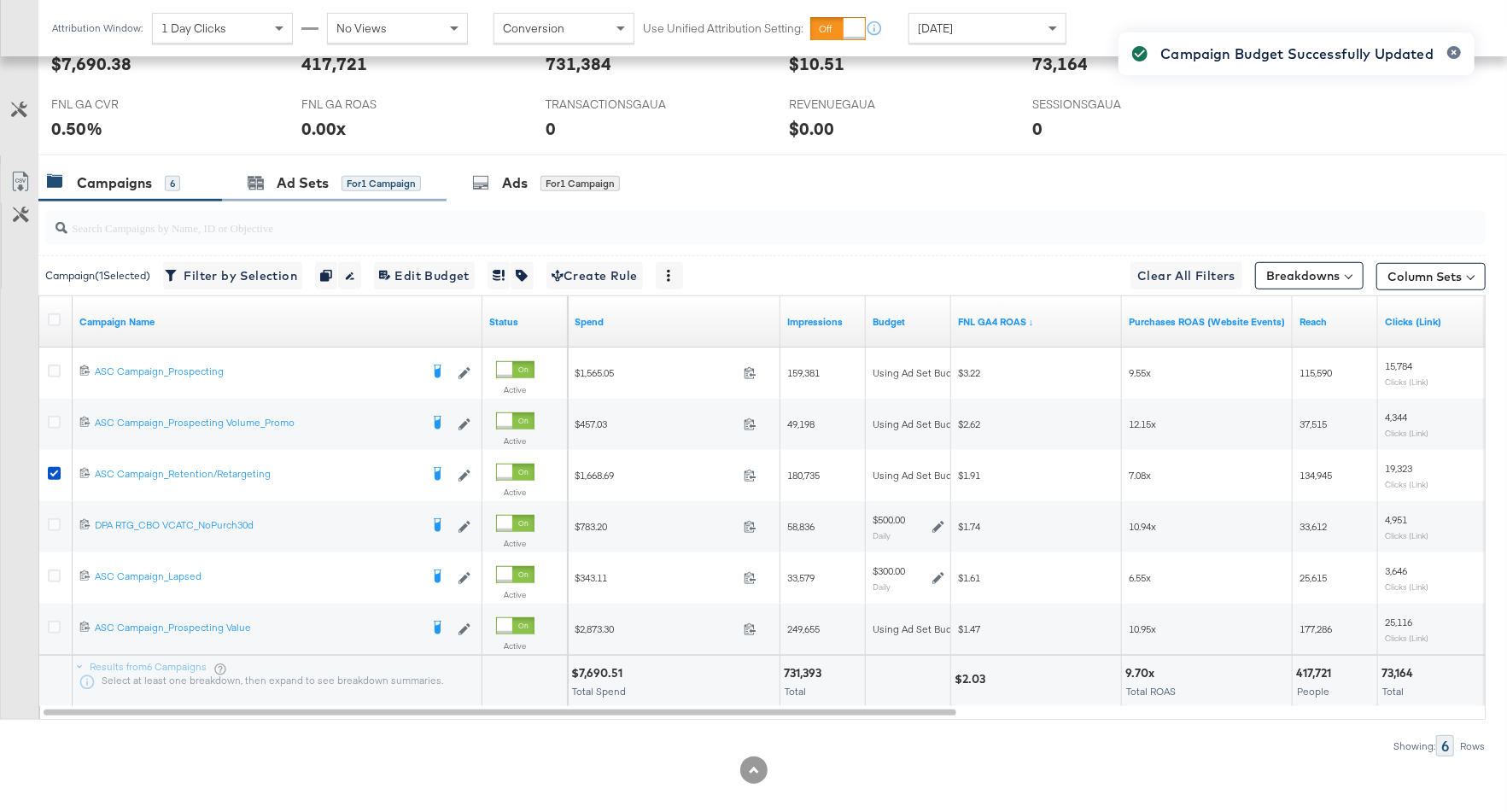
scroll to position [772, 0]
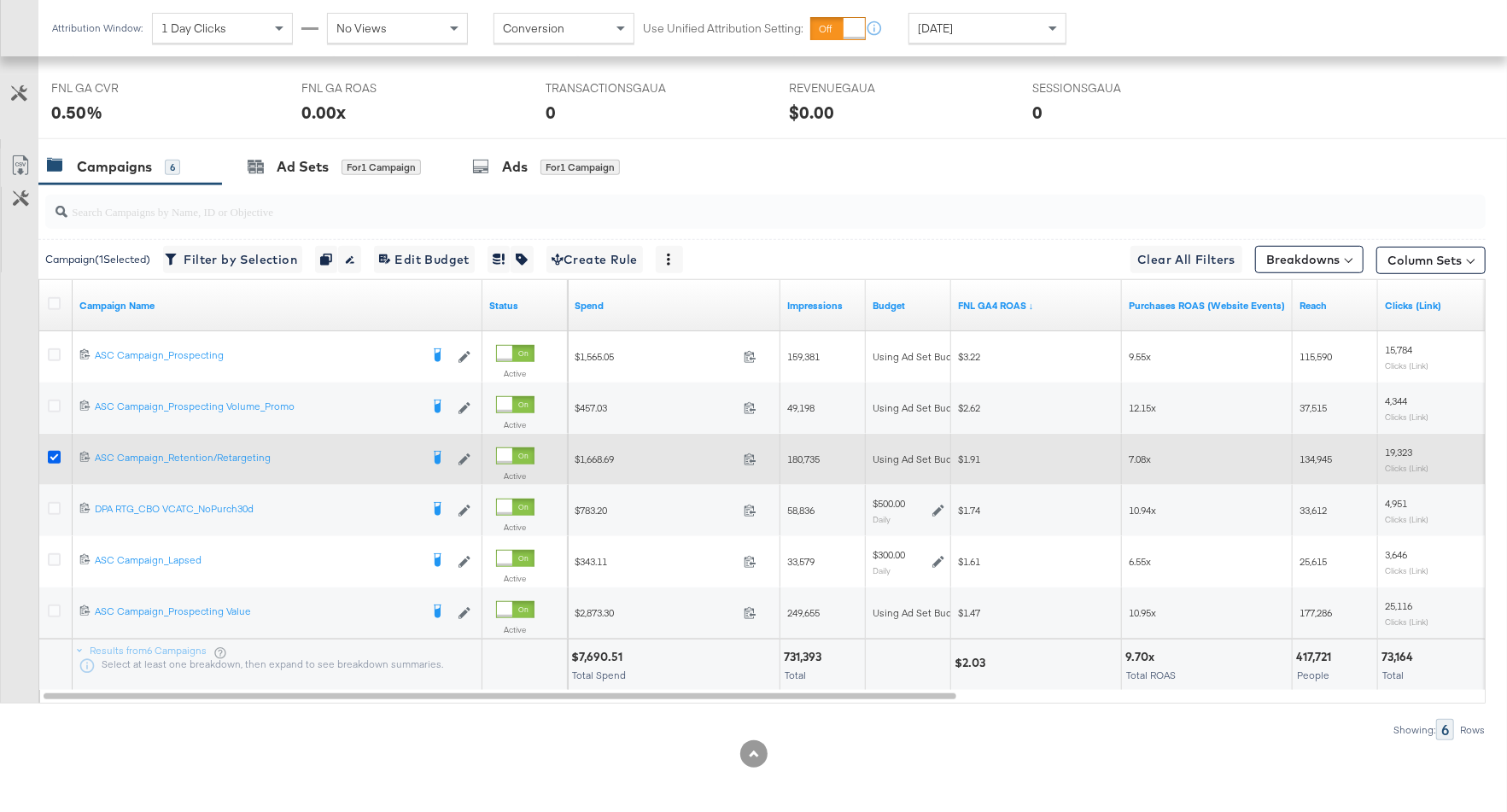
click at [53, 454] on icon at bounding box center [54, 457] width 13 height 13
click at [0, 0] on input "checkbox" at bounding box center [0, 0] width 0 height 0
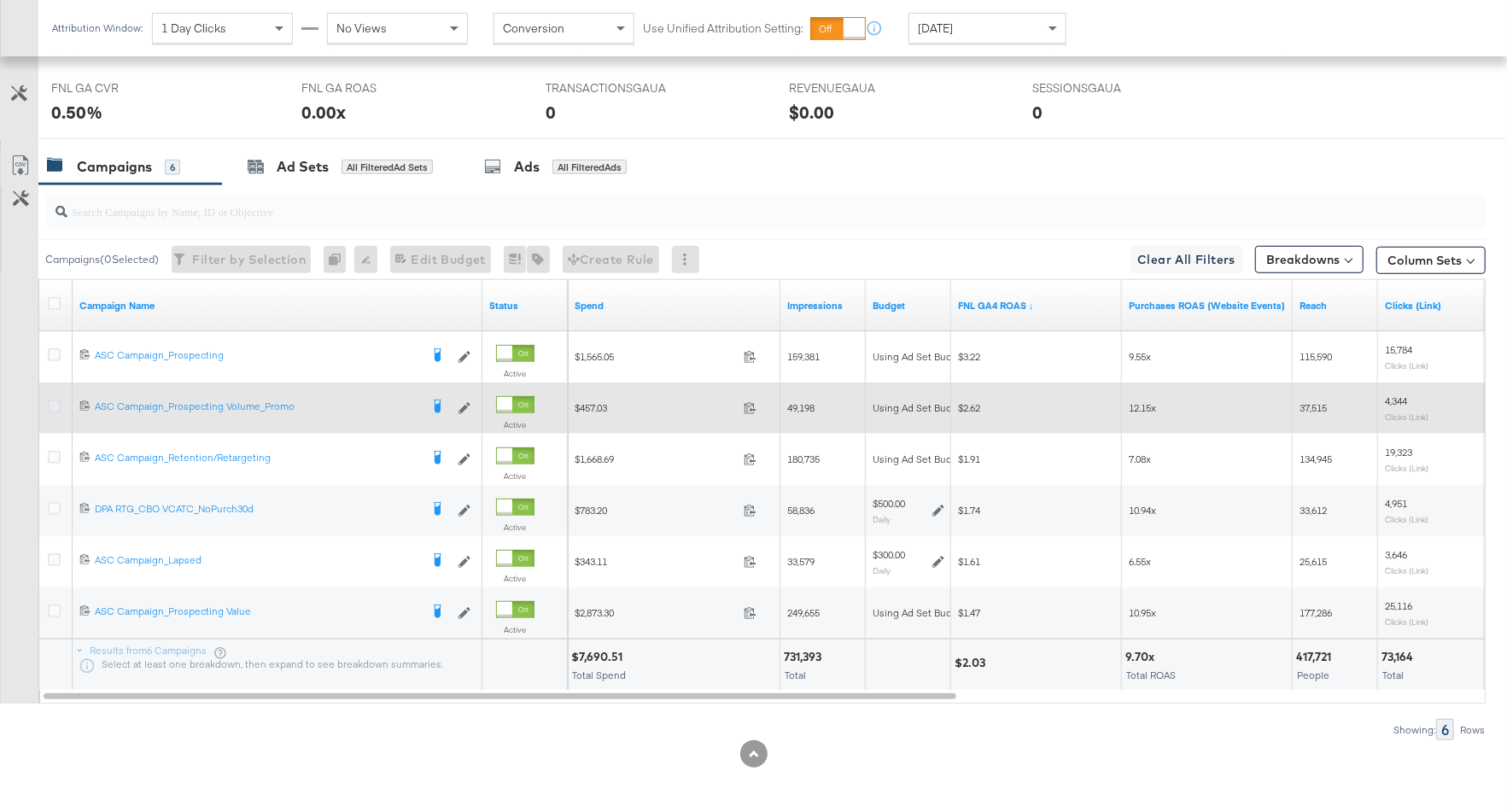
click at [57, 400] on icon at bounding box center [54, 406] width 13 height 13
click at [0, 0] on input "checkbox" at bounding box center [0, 0] width 0 height 0
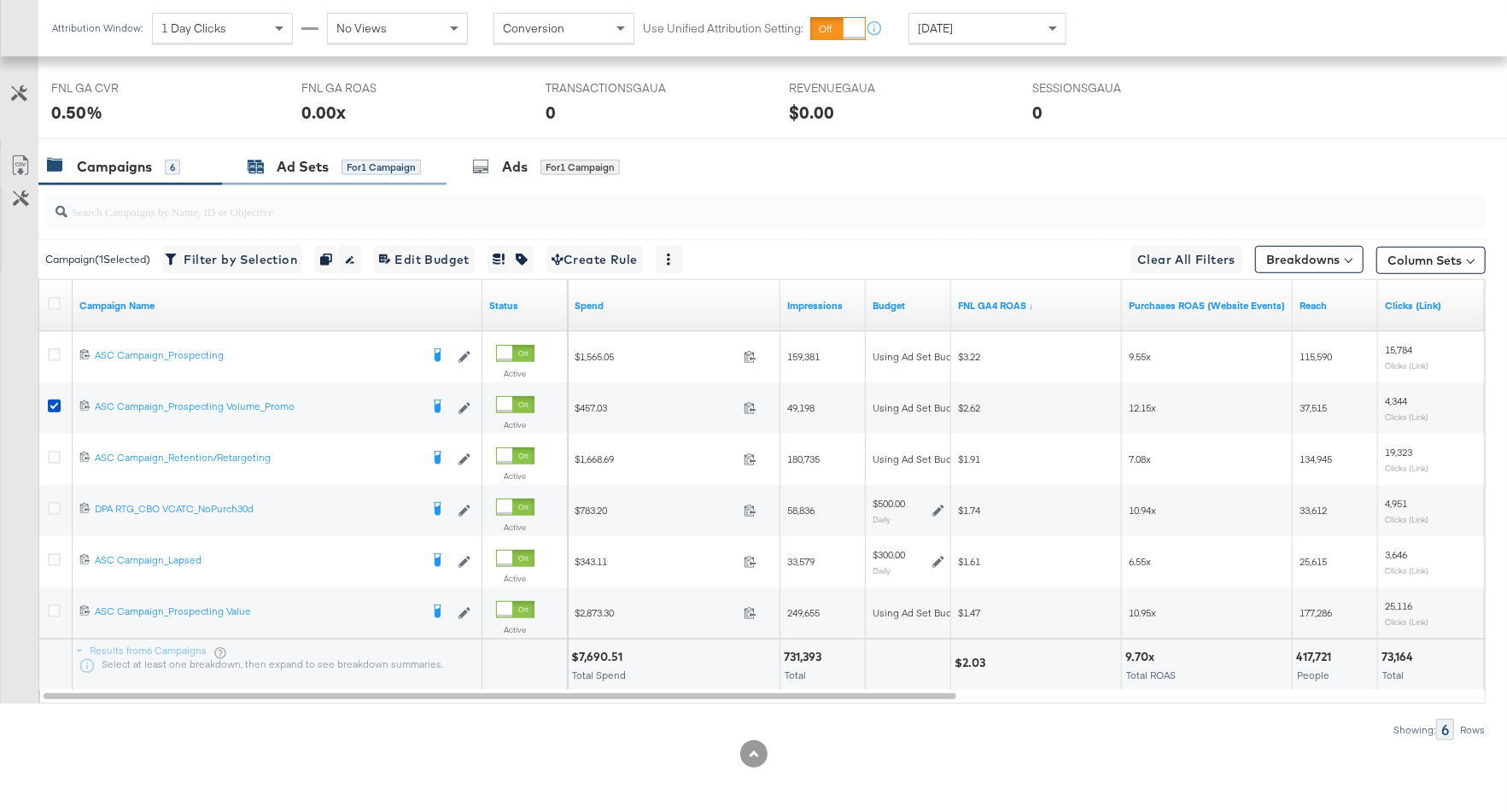
click at [334, 172] on div "Ad Sets for 1 Campaign" at bounding box center [334, 167] width 173 height 20
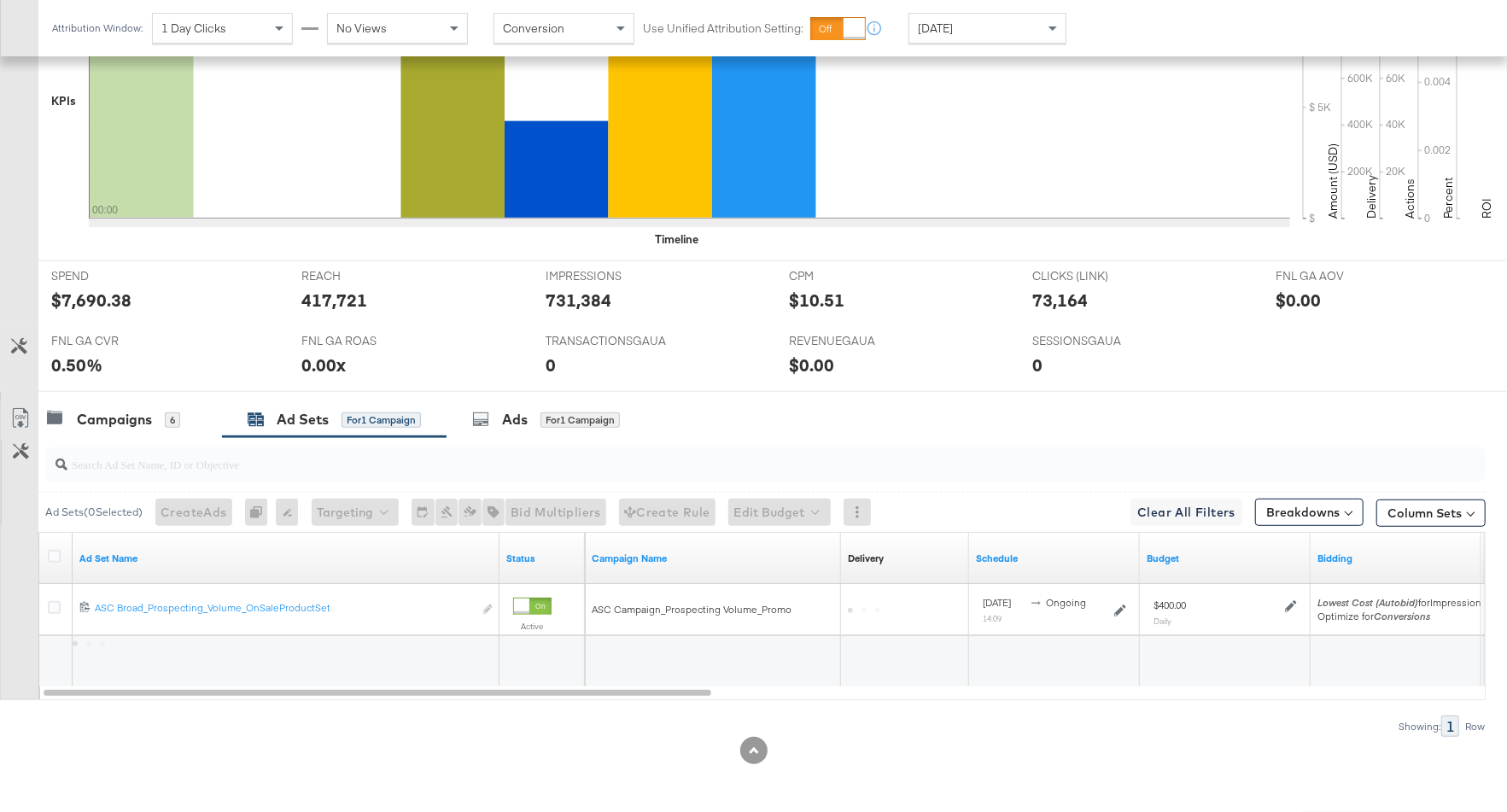
scroll to position [515, 0]
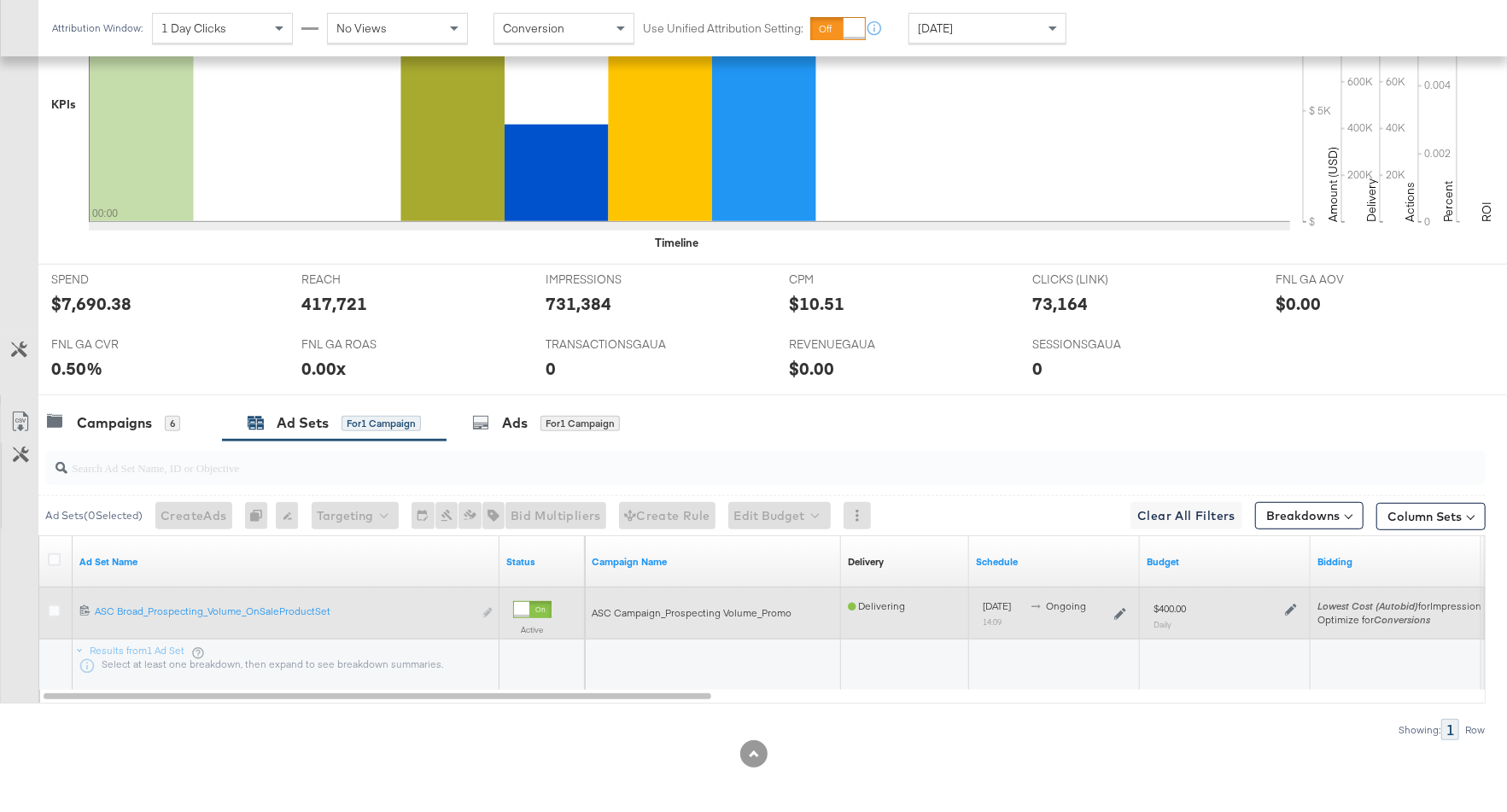
click at [1295, 608] on icon at bounding box center [1291, 610] width 12 height 12
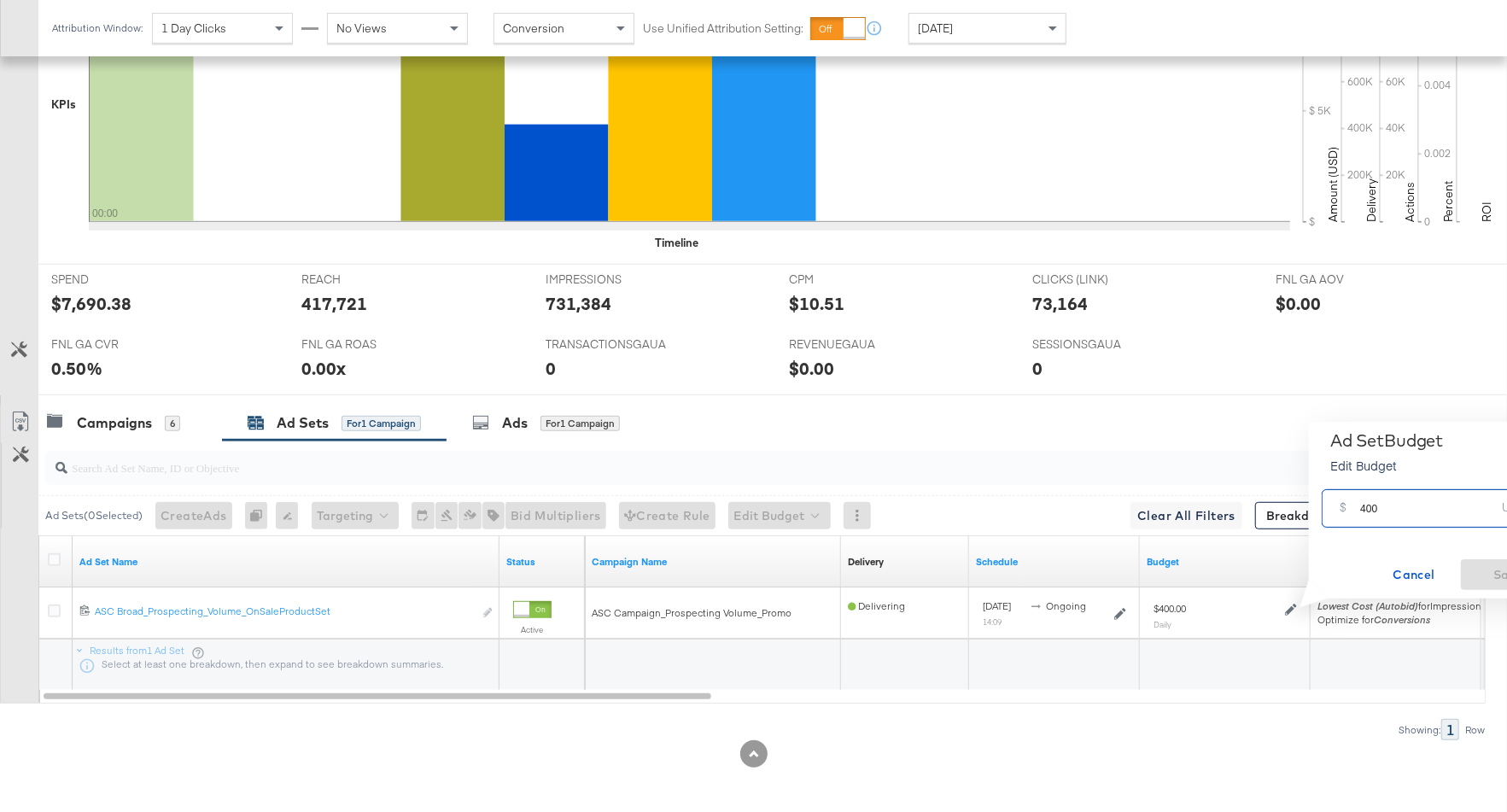
drag, startPoint x: 1386, startPoint y: 514, endPoint x: 1345, endPoint y: 514, distance: 41.0
click at [1345, 514] on div "$ 400 USD" at bounding box center [1436, 508] width 229 height 39
type input "700"
click at [1482, 572] on span "Save" at bounding box center [1508, 574] width 81 height 21
click at [183, 427] on div "Campaigns 6" at bounding box center [121, 423] width 149 height 20
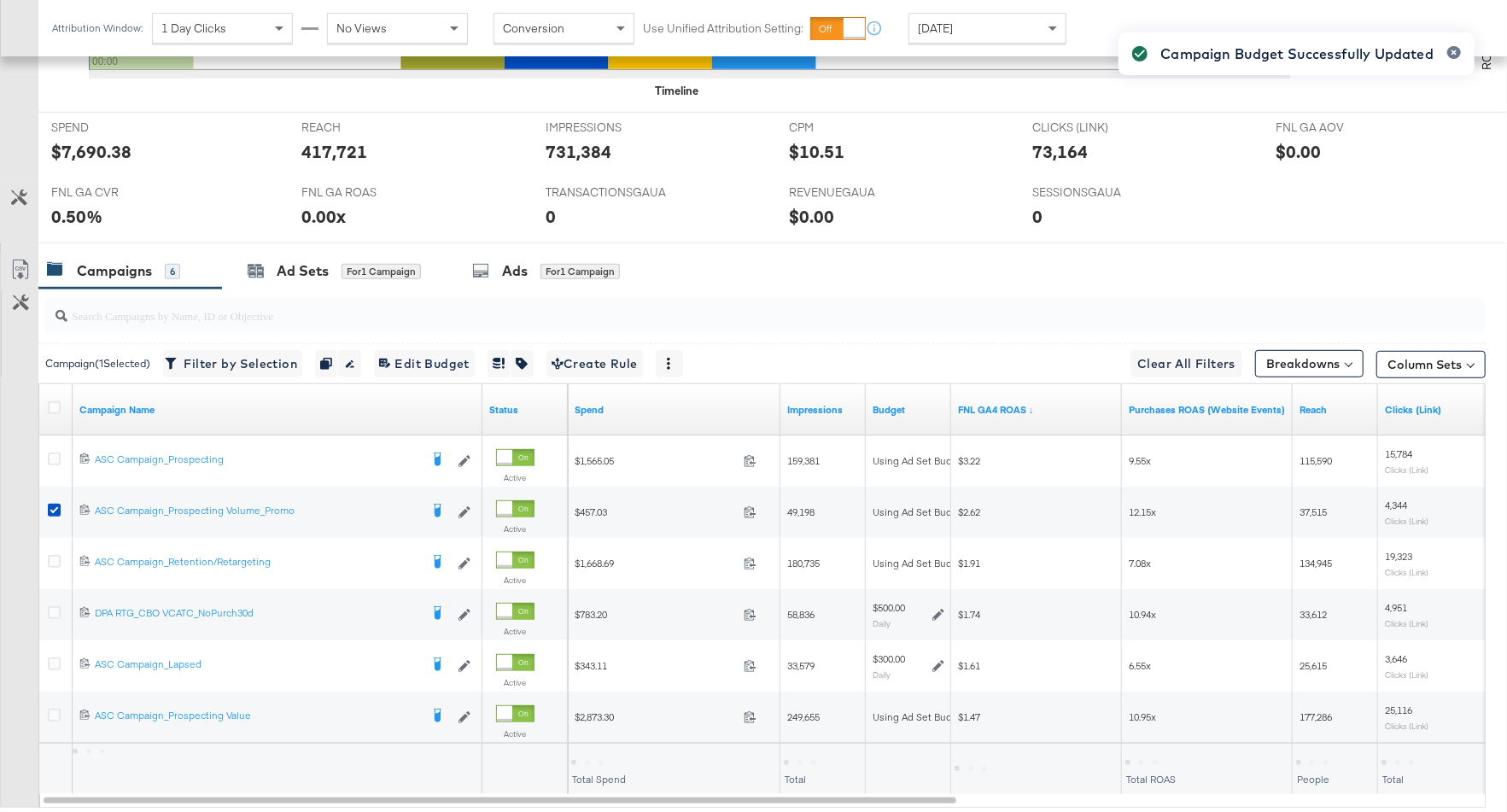
scroll to position [721, 0]
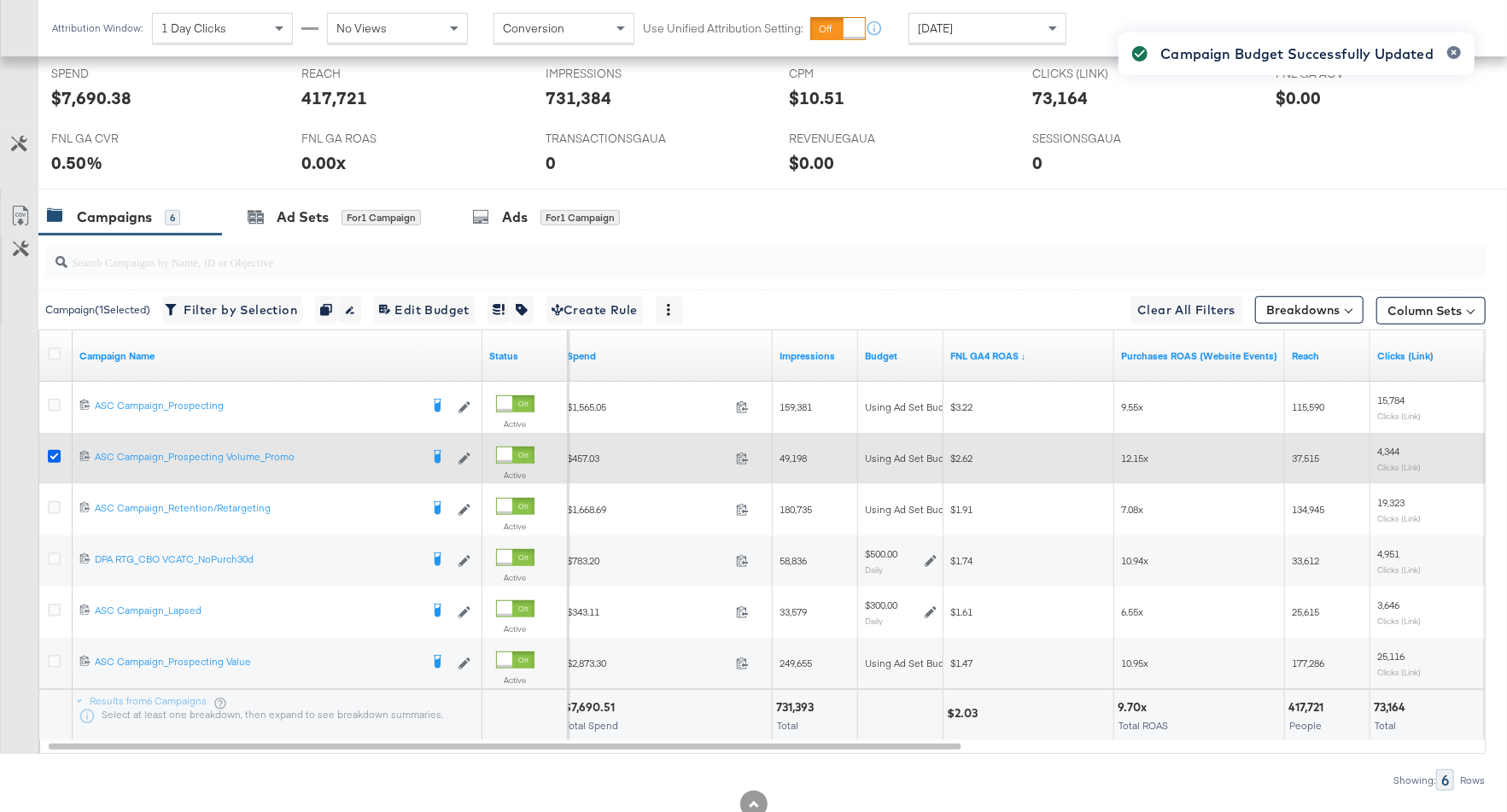
click at [51, 453] on icon at bounding box center [54, 456] width 13 height 13
click at [0, 0] on input "checkbox" at bounding box center [0, 0] width 0 height 0
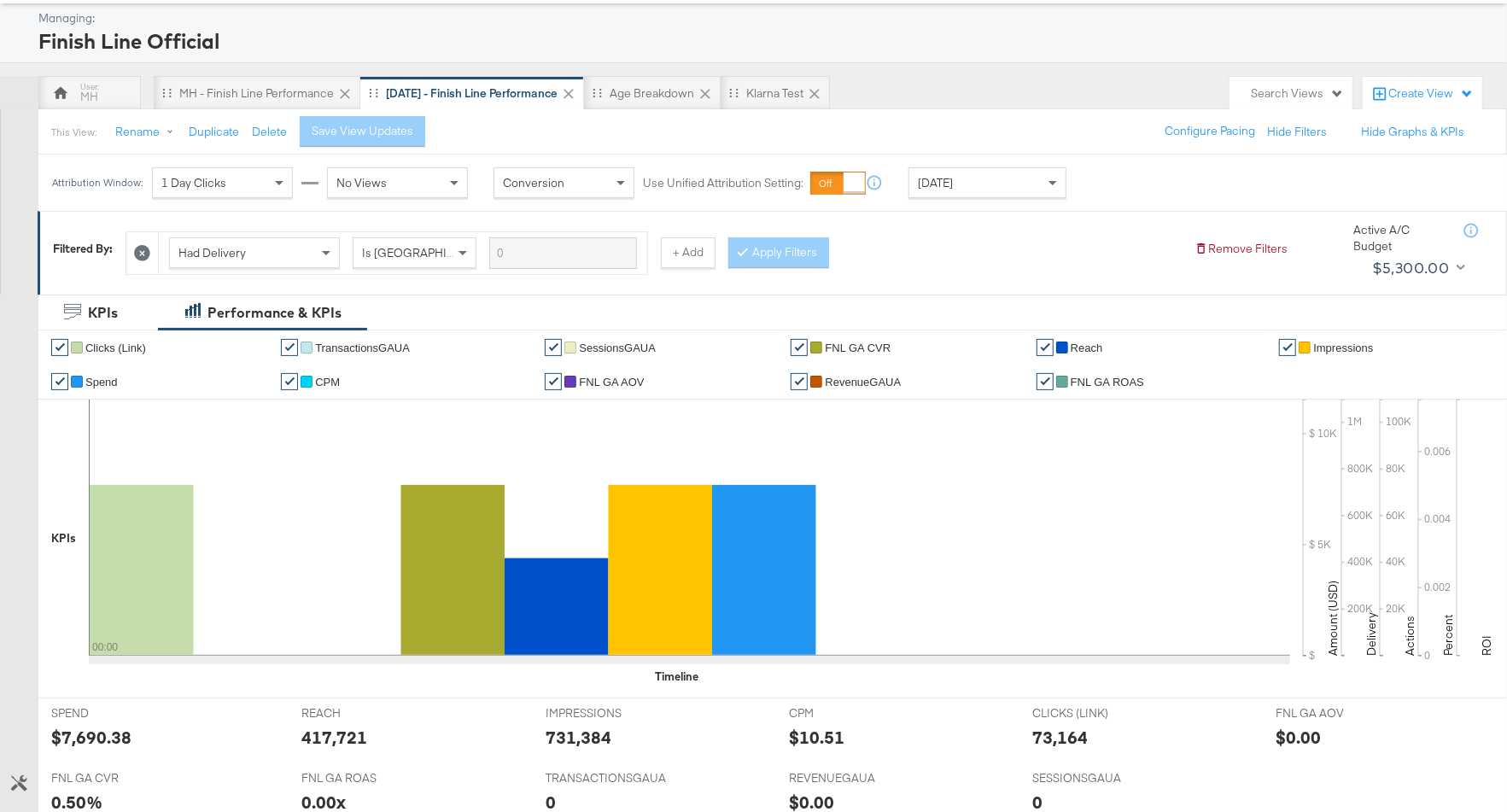
scroll to position [0, 0]
